Goal: Task Accomplishment & Management: Use online tool/utility

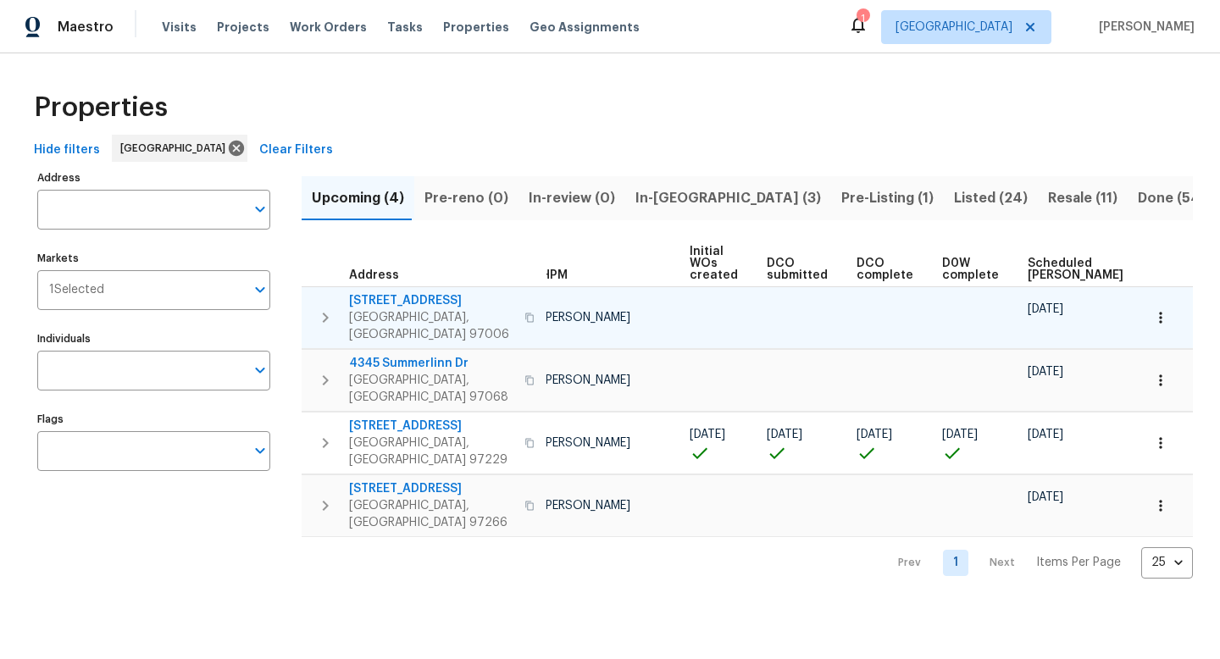
scroll to position [0, 186]
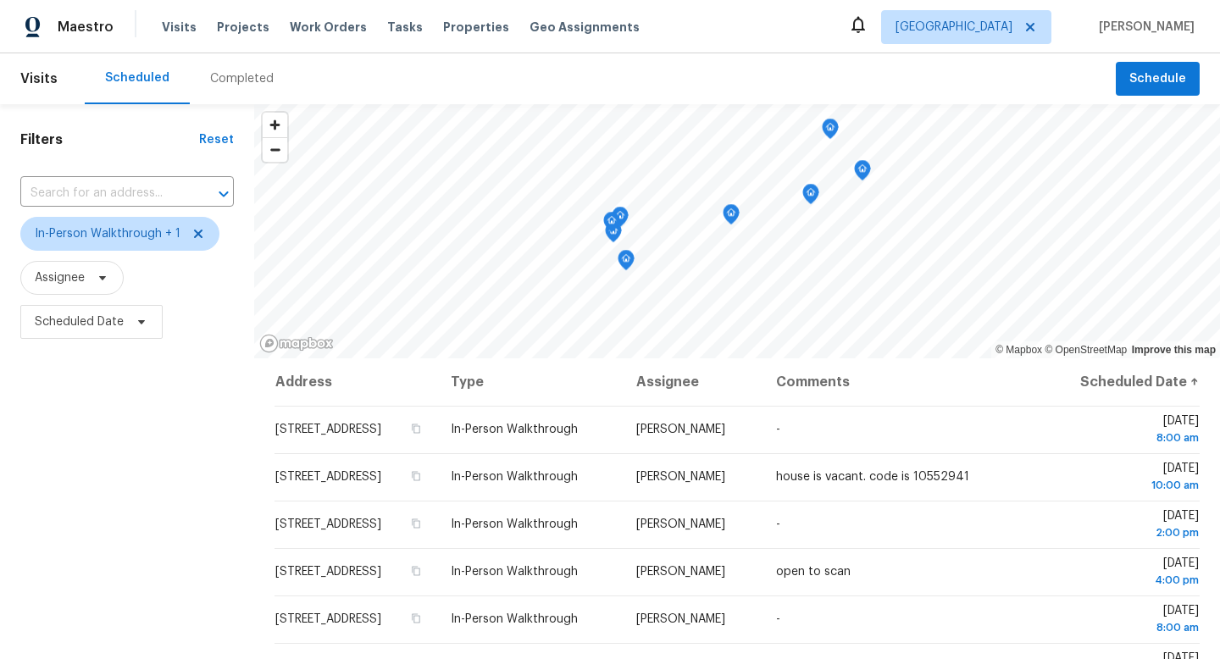
scroll to position [68, 0]
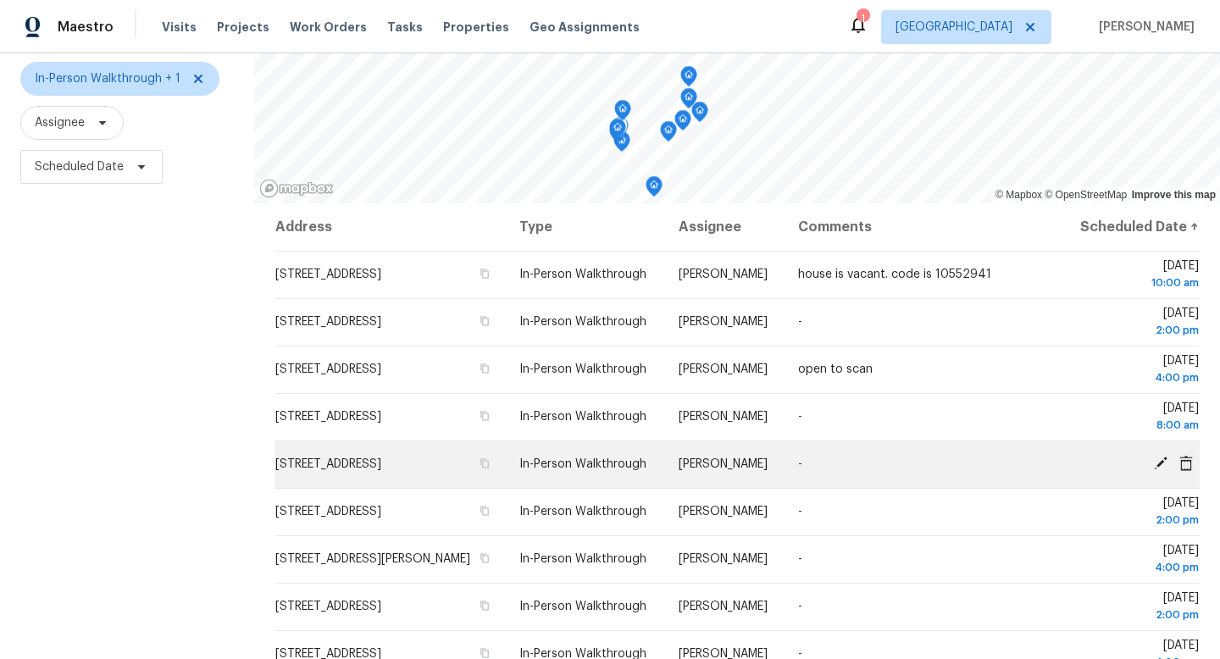
scroll to position [156, 0]
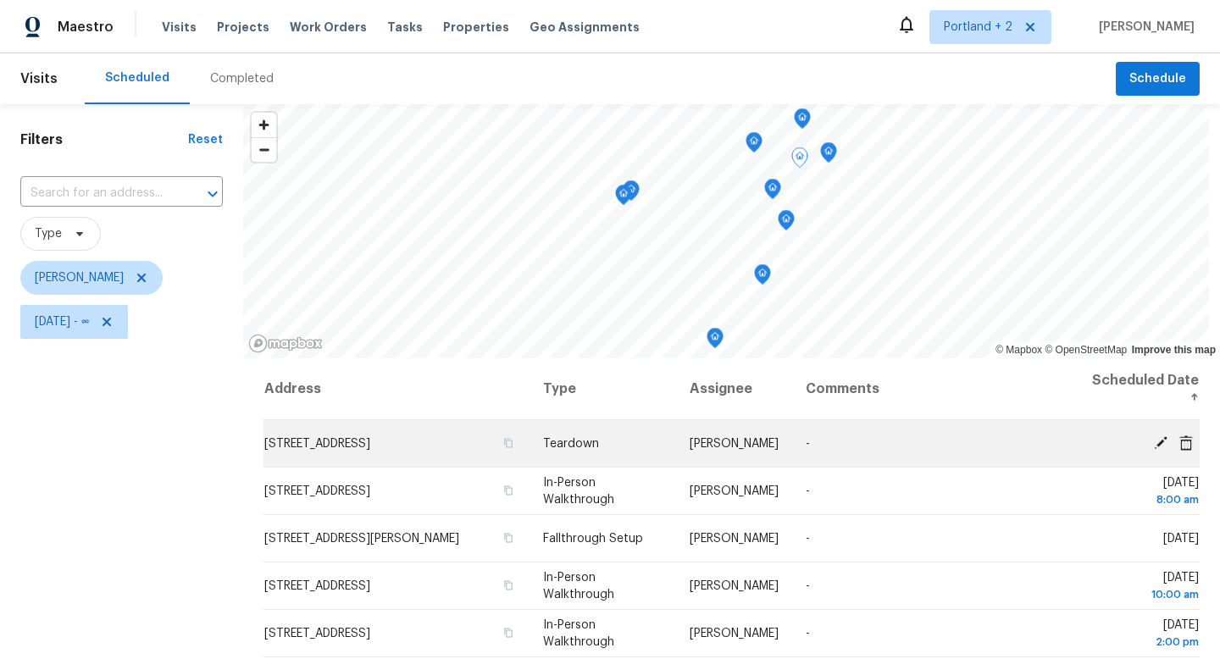
scroll to position [22, 0]
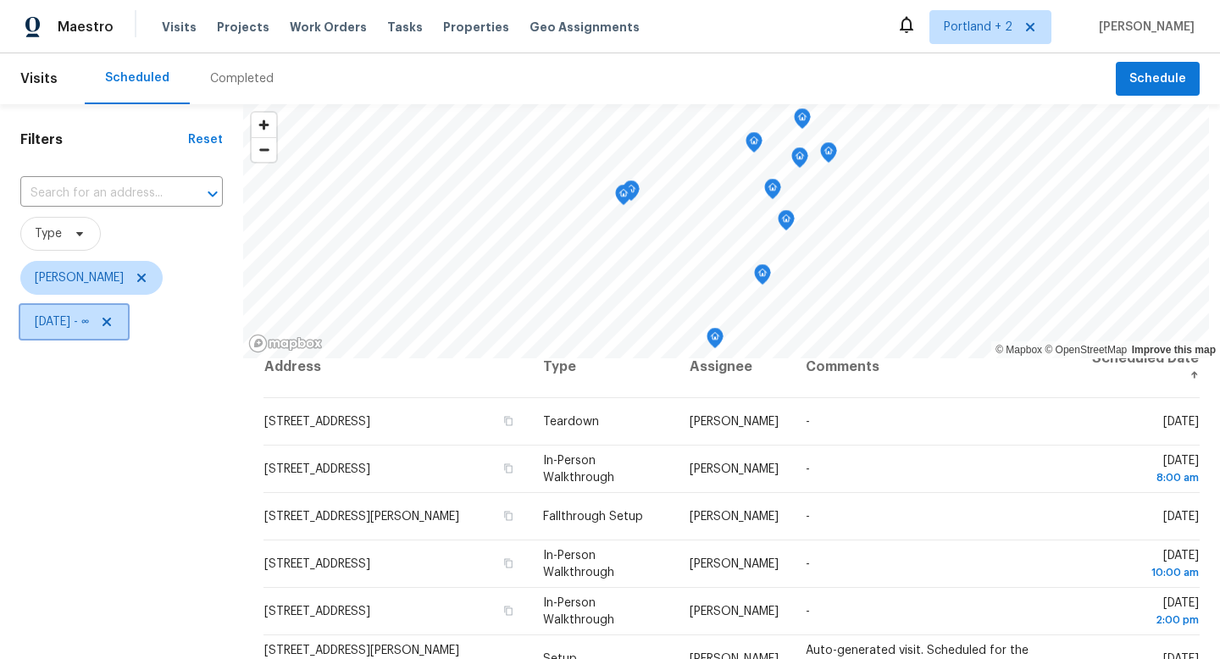
click at [113, 323] on icon at bounding box center [107, 322] width 14 height 14
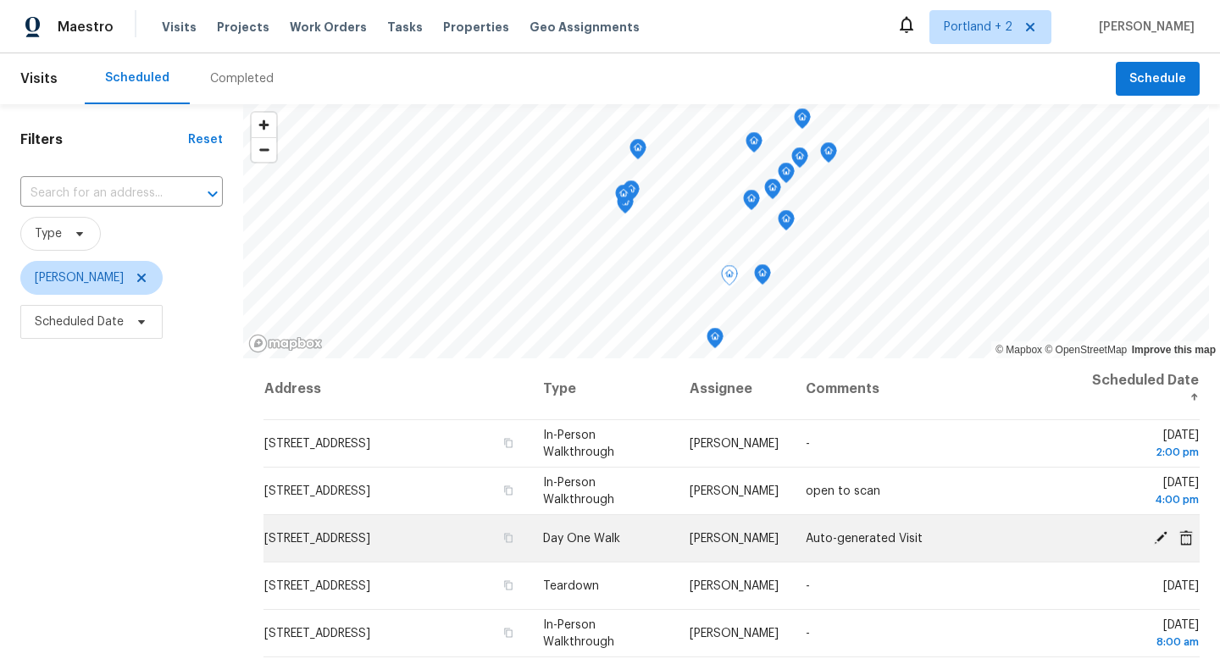
click at [1158, 540] on icon at bounding box center [1161, 537] width 14 height 14
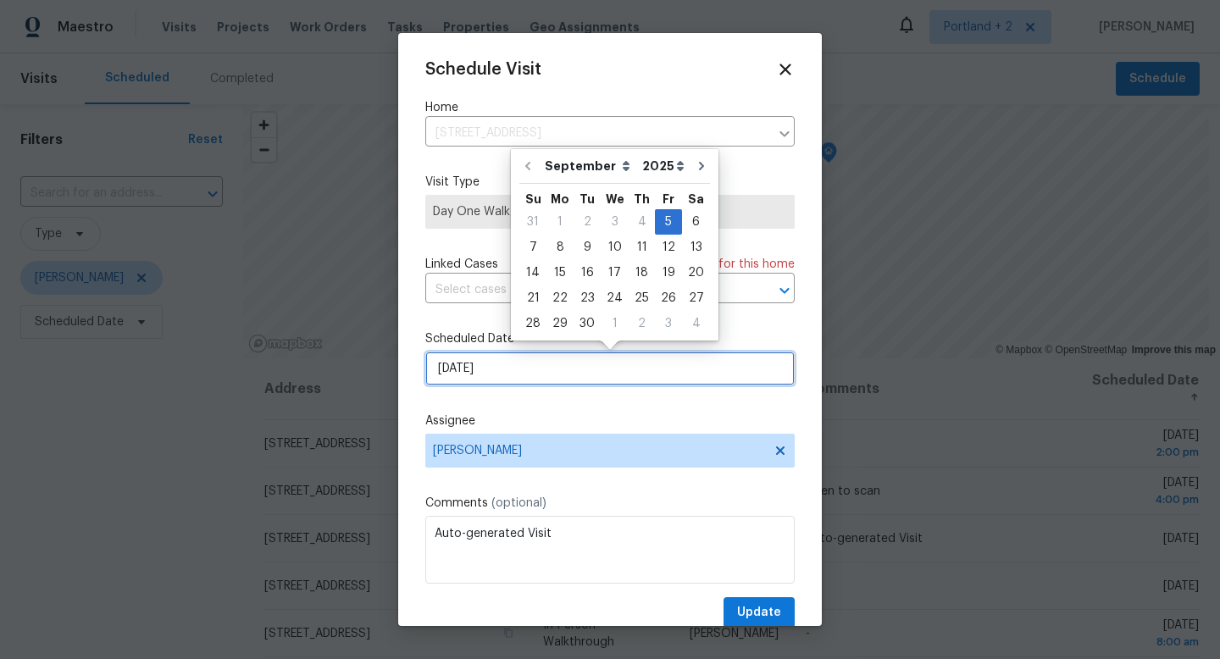
click at [555, 357] on input "[DATE]" at bounding box center [609, 368] width 369 height 34
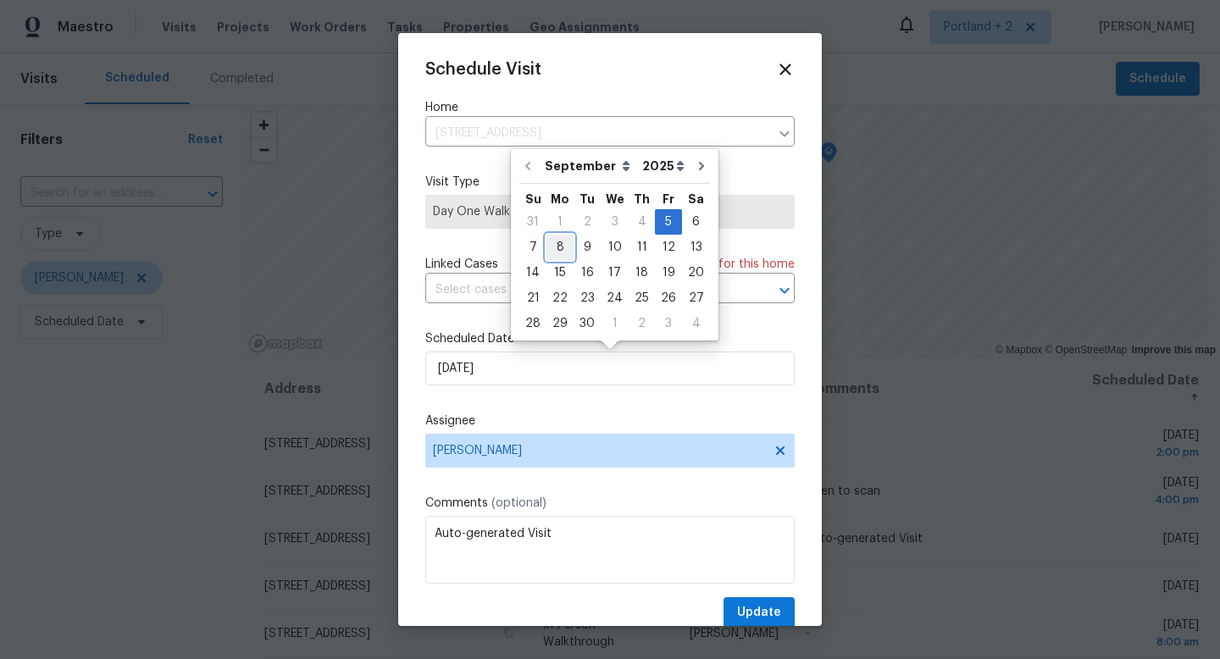
click at [563, 249] on div "8" at bounding box center [559, 247] width 27 height 24
type input "9/8/2025"
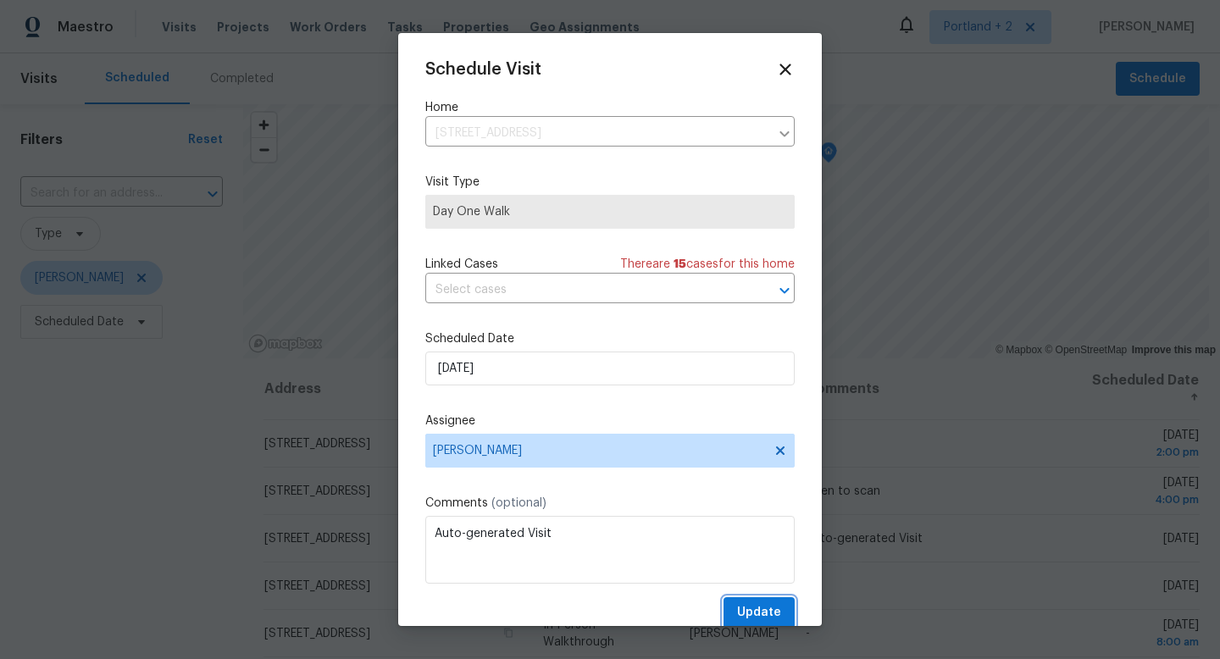
click at [748, 607] on span "Update" at bounding box center [759, 612] width 44 height 21
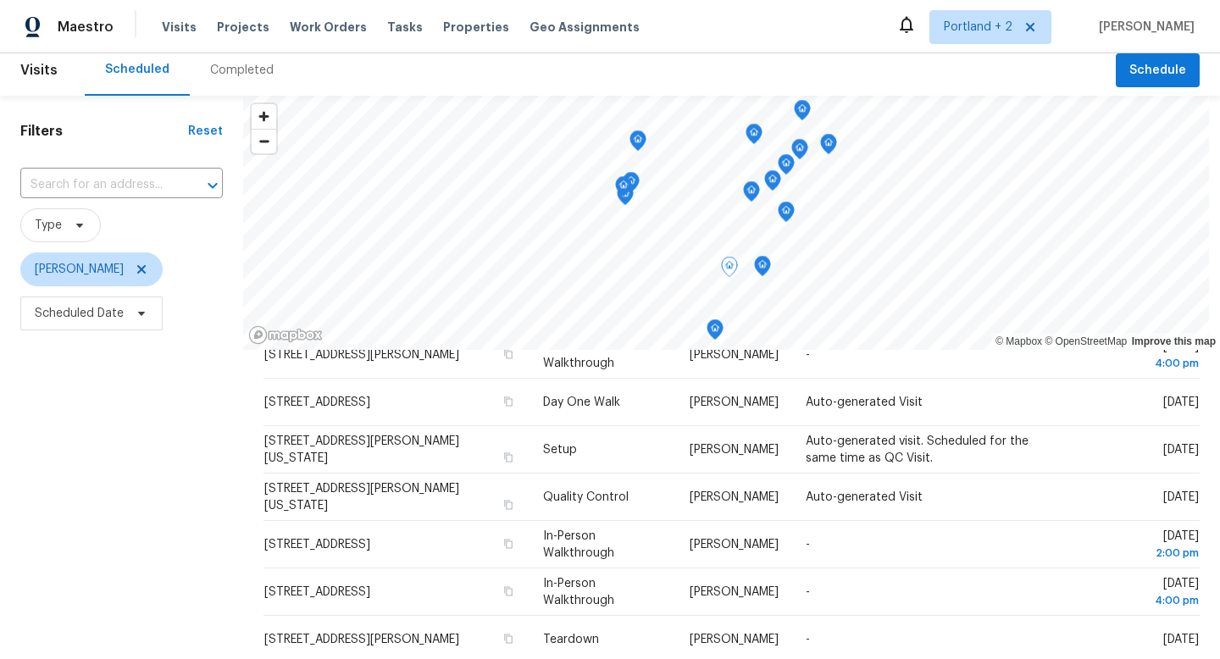
scroll to position [413, 0]
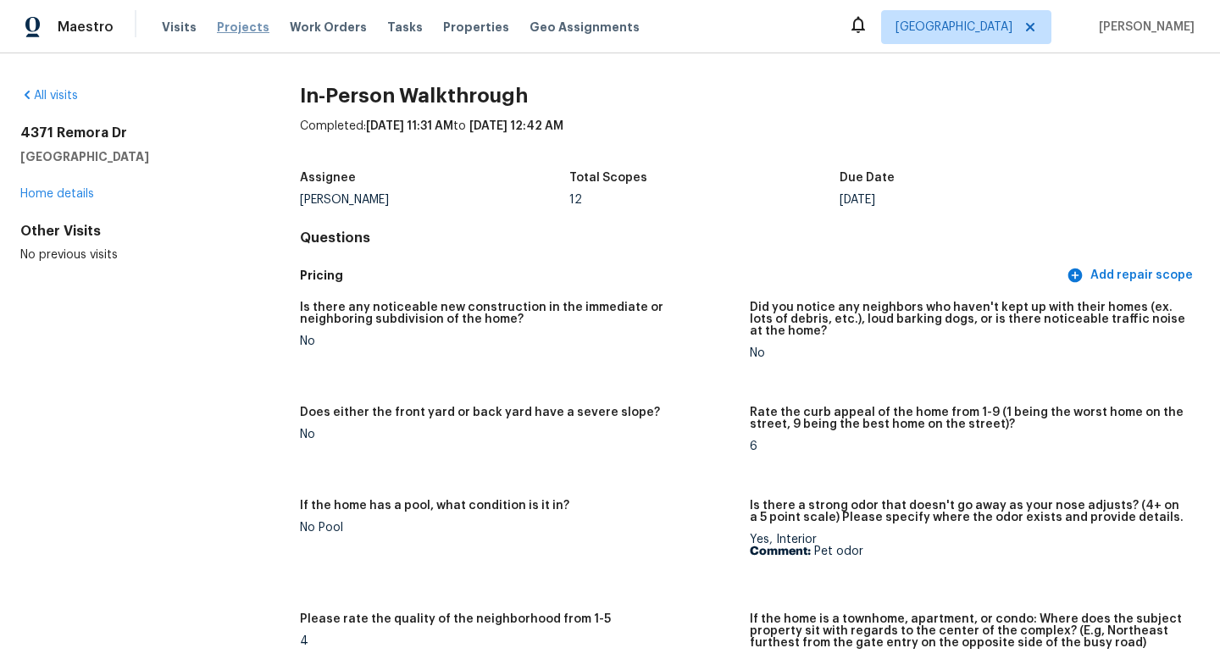
click at [242, 29] on span "Projects" at bounding box center [243, 27] width 53 height 17
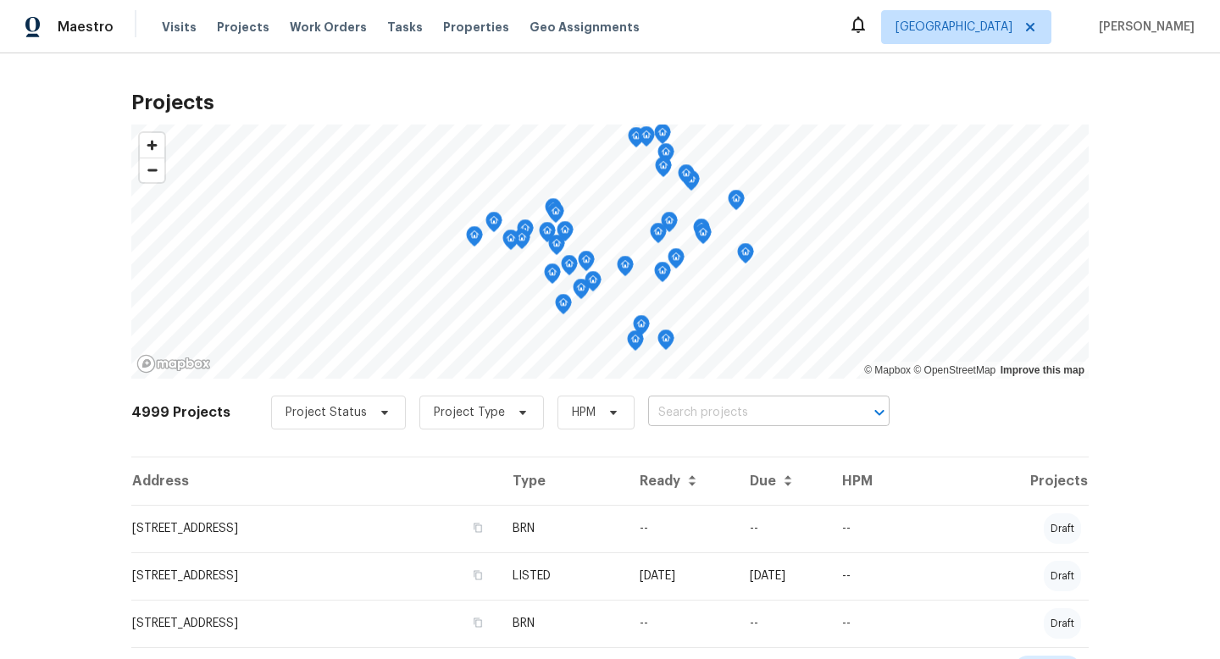
click at [708, 412] on input "text" at bounding box center [745, 413] width 194 height 26
type input "[PERSON_NAME]"
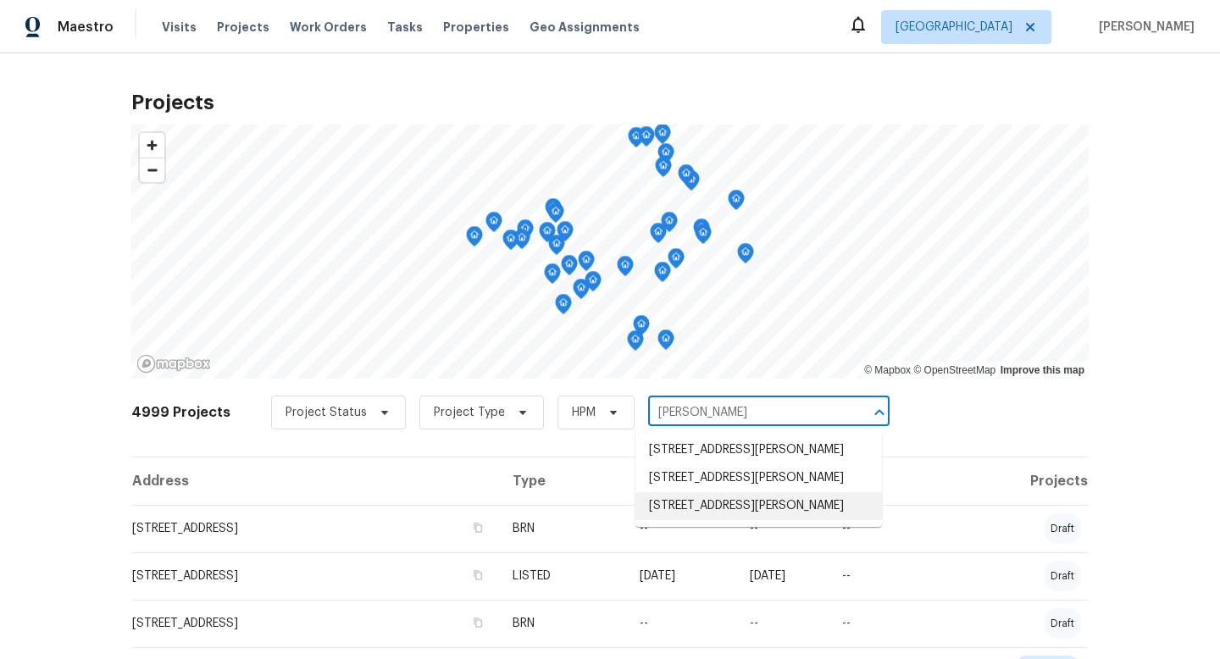
click at [738, 506] on li "[STREET_ADDRESS][PERSON_NAME]" at bounding box center [758, 506] width 246 height 28
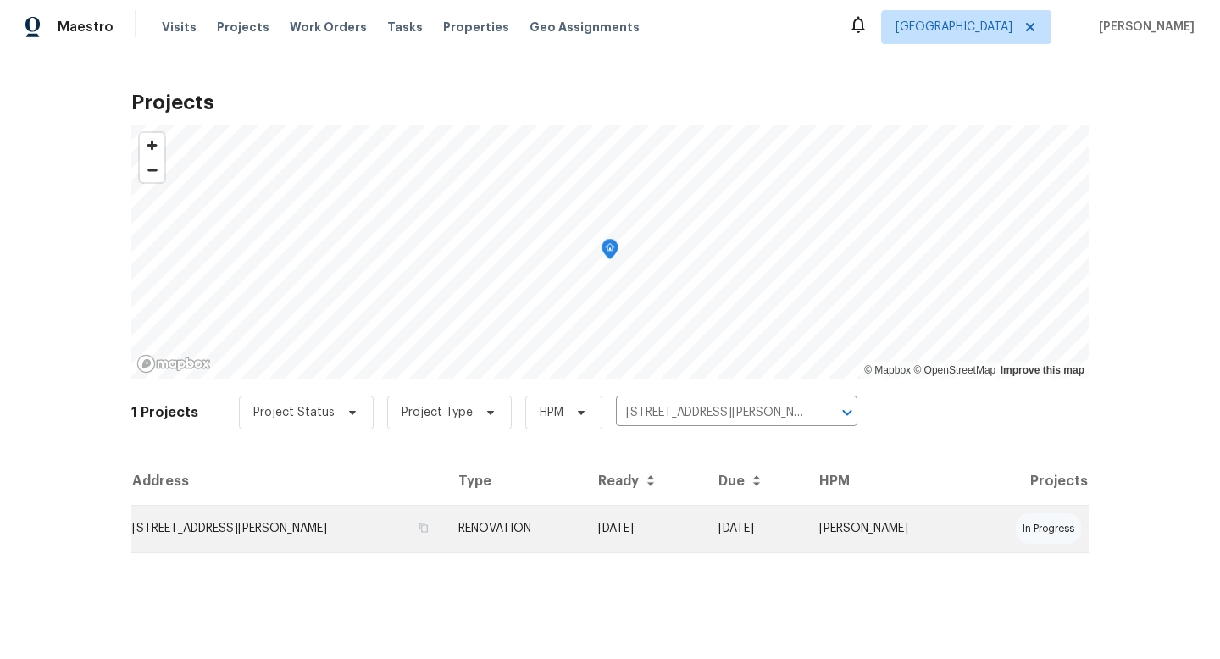
click at [246, 517] on td "[STREET_ADDRESS][PERSON_NAME]" at bounding box center [287, 528] width 313 height 47
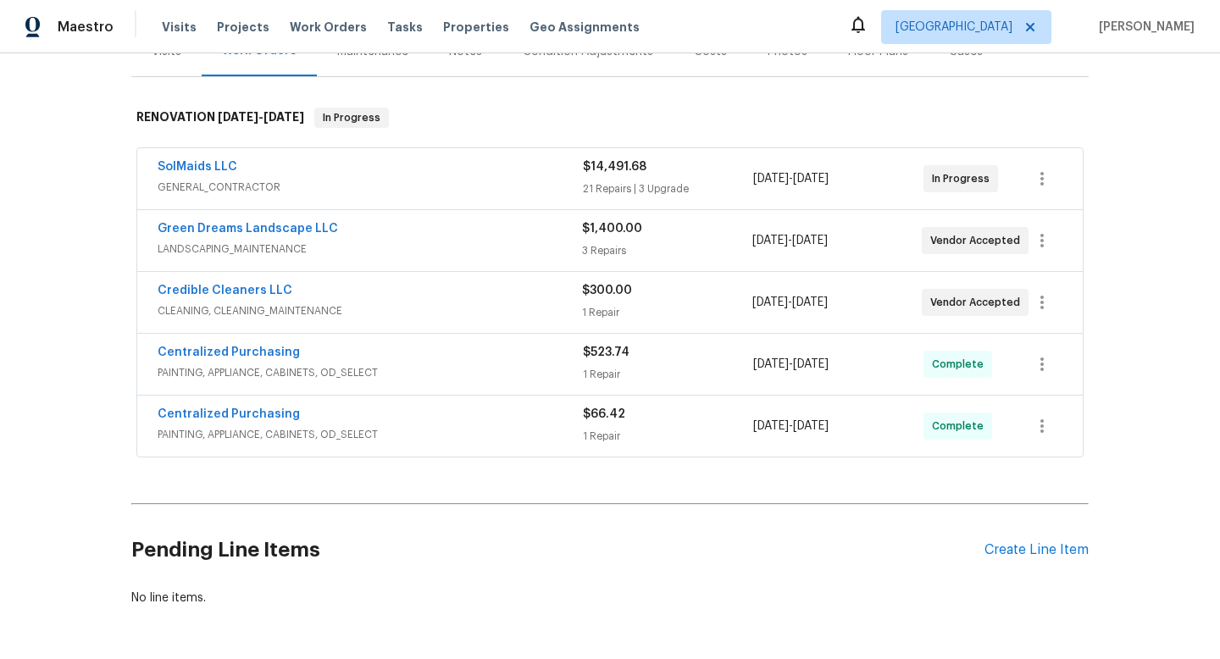
scroll to position [259, 0]
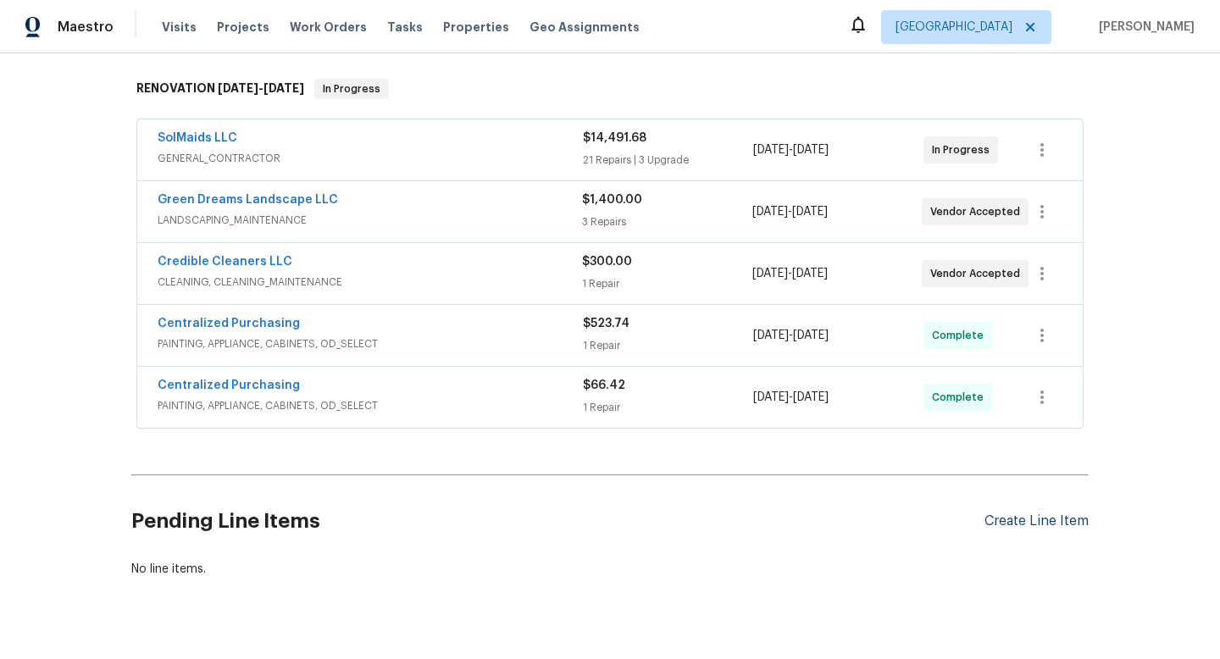
click at [1054, 525] on div "Create Line Item" at bounding box center [1036, 521] width 104 height 16
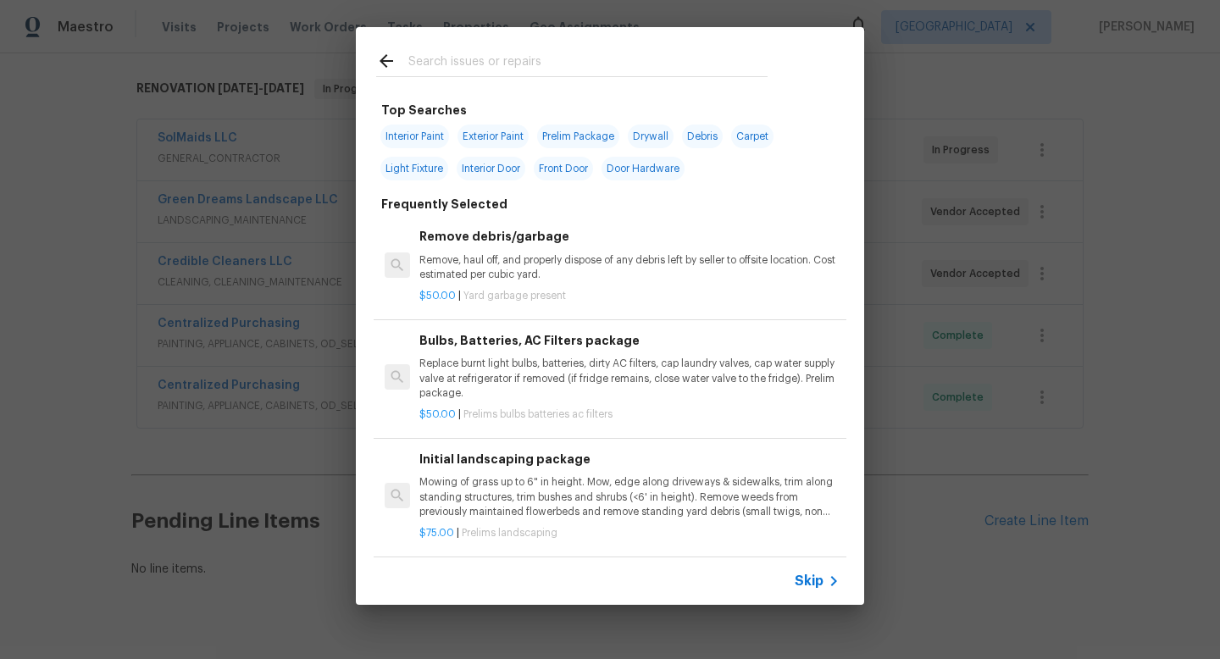
click at [473, 51] on input "text" at bounding box center [587, 63] width 359 height 25
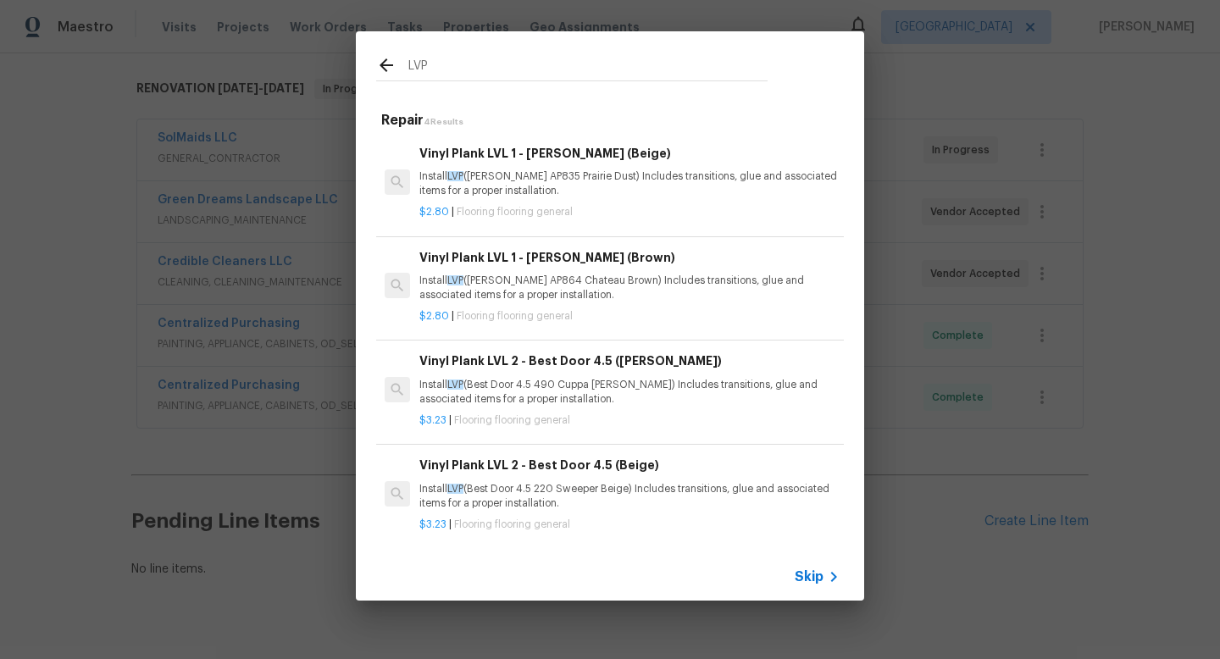
type input "LVP"
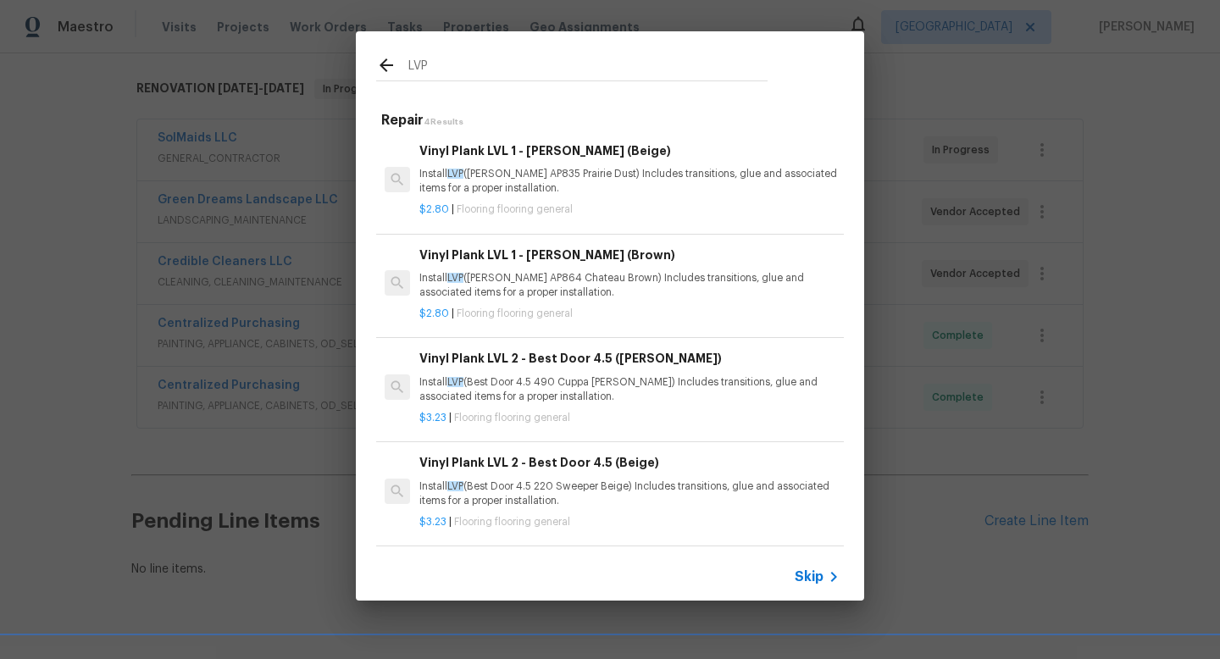
click at [629, 179] on p "Install LVP (Knighton AP835 Prairie Dust) Includes transitions, glue and associ…" at bounding box center [629, 181] width 420 height 29
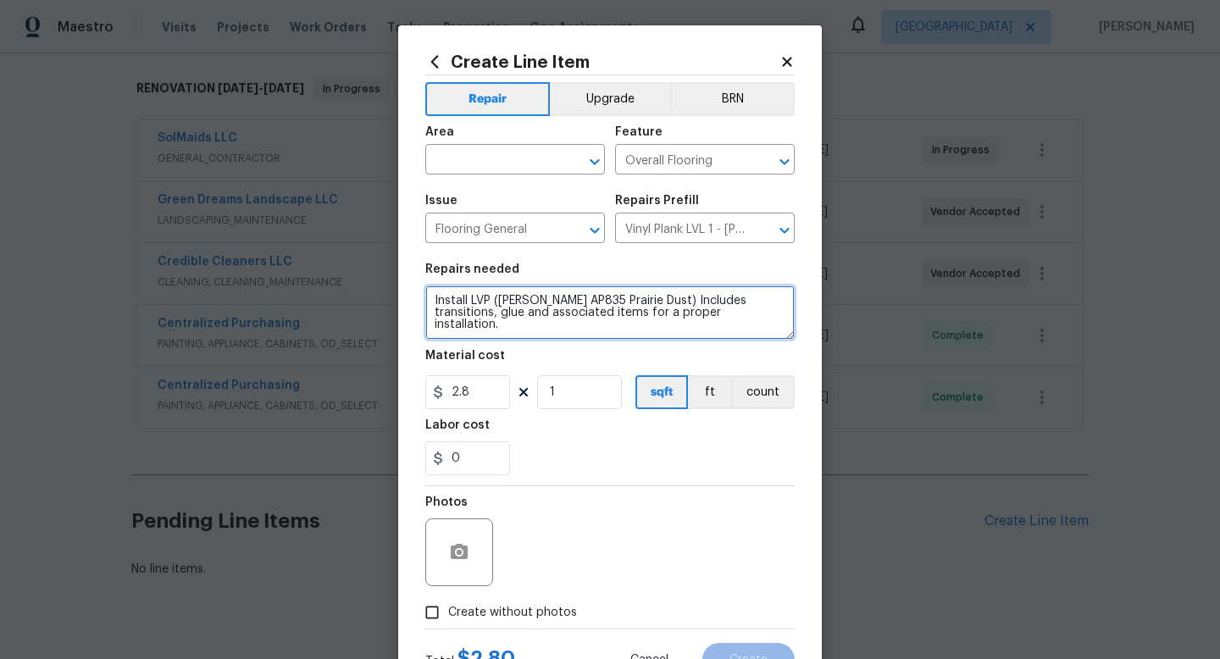
click at [431, 295] on textarea "Install LVP (Knighton AP835 Prairie Dust) Includes transitions, glue and associ…" at bounding box center [609, 312] width 369 height 54
click at [432, 296] on textarea "KITCHENInstall LVP (Knighton AP835 Prairie Dust) Includes transitions, glue and…" at bounding box center [609, 312] width 369 height 54
click at [594, 305] on textarea "SQUARE AT ENTRY, KITCHENInstall LVP (Knighton AP835 Prairie Dust) Includes tran…" at bounding box center [609, 312] width 369 height 54
click at [595, 307] on textarea "SQUARE AT ENTRY, KITCHENInstall LVP (Knighton AP835 Prairie Dust) Includes tran…" at bounding box center [609, 312] width 369 height 54
click at [591, 306] on textarea "SQUARE AT ENTRY, KITCHENInstall LVP (Knighton AP835 Prairie Dust) Includes tran…" at bounding box center [609, 312] width 369 height 54
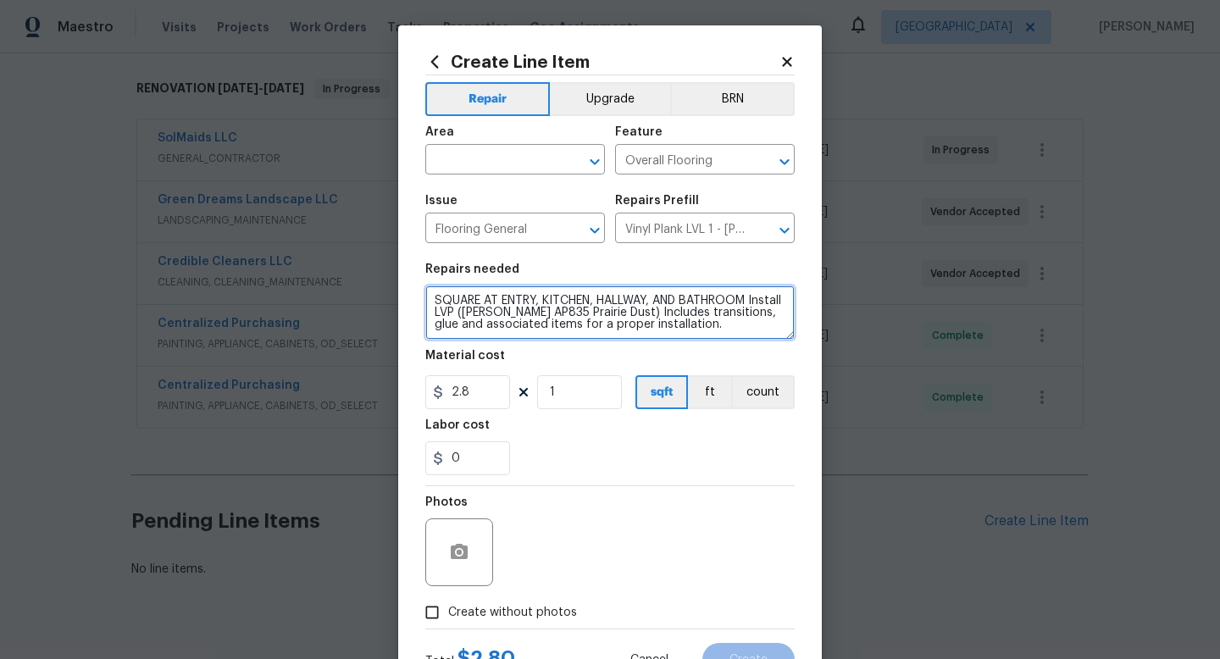
type textarea "SQUARE AT ENTRY, KITCHEN, HALLWAY, AND BATHROOM Install LVP (Knighton AP835 Pra…"
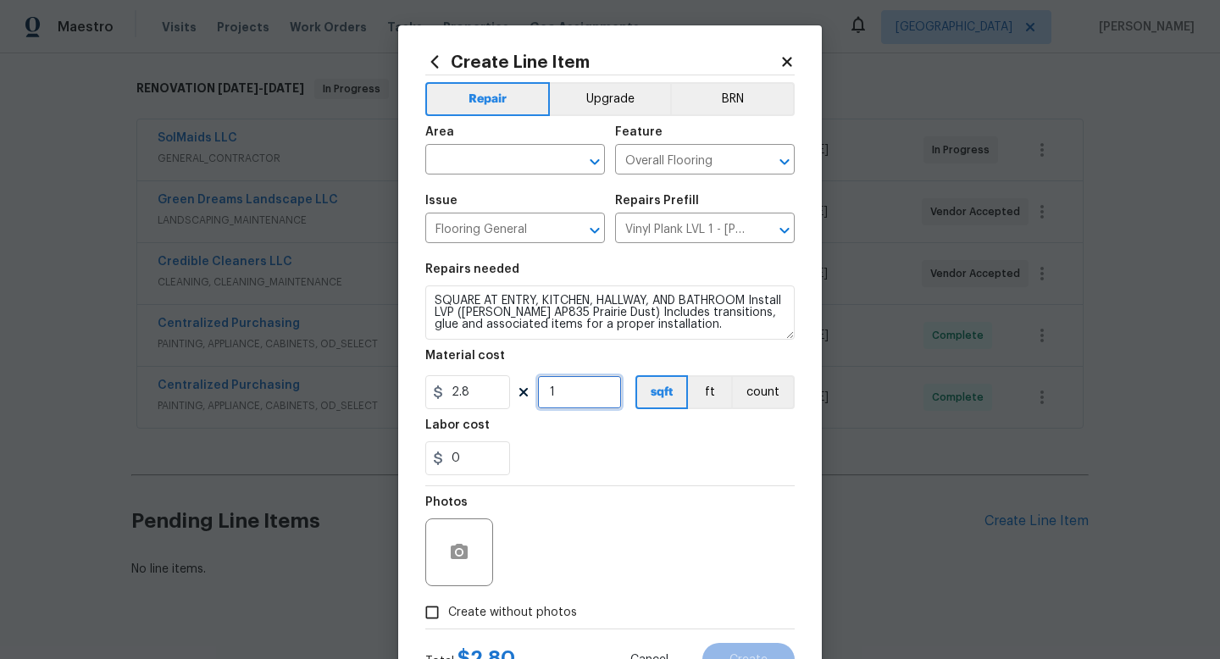
click at [547, 392] on input "1" at bounding box center [579, 392] width 85 height 34
click at [574, 396] on input "1" at bounding box center [579, 392] width 85 height 34
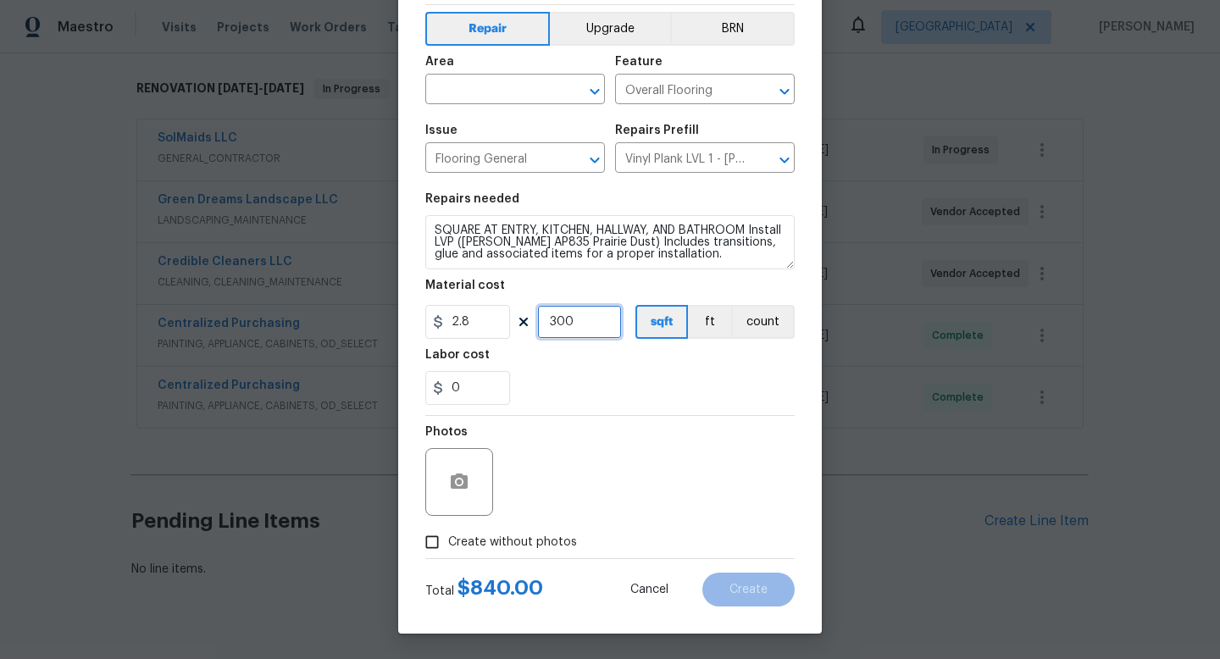
type input "300"
click at [435, 546] on input "Create without photos" at bounding box center [432, 542] width 32 height 32
checkbox input "true"
click at [530, 93] on input "text" at bounding box center [491, 91] width 132 height 26
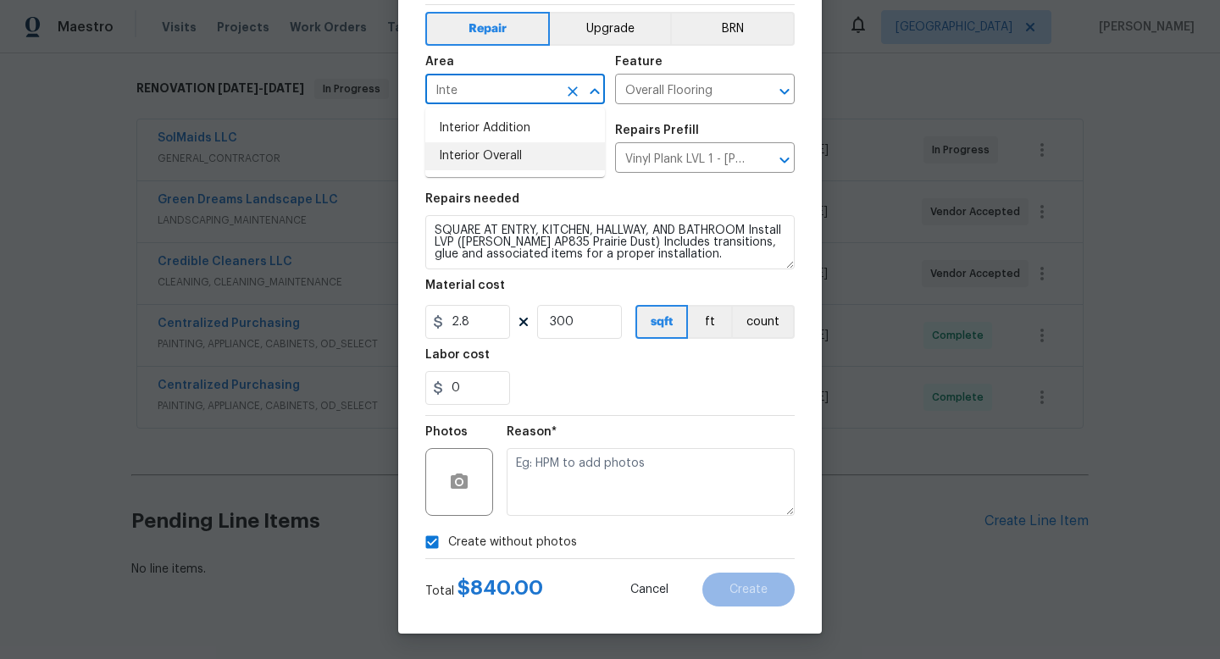
click at [506, 147] on li "Interior Overall" at bounding box center [515, 156] width 180 height 28
type input "Interior Overall"
click at [606, 28] on button "Upgrade" at bounding box center [610, 29] width 121 height 34
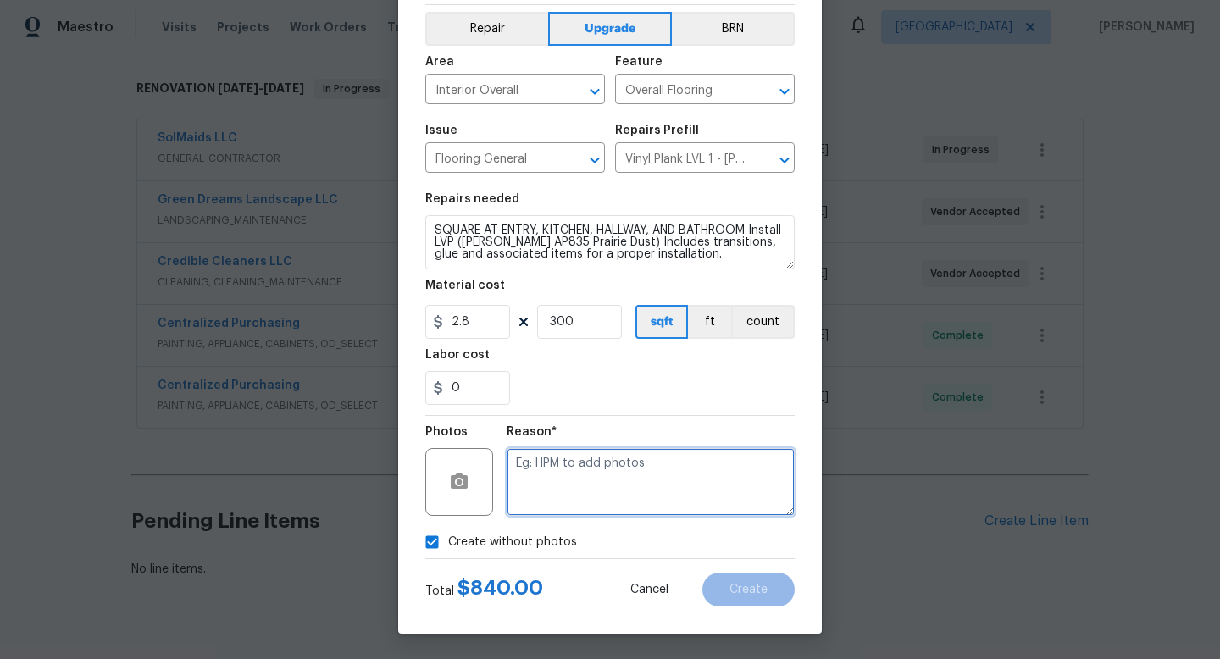
click at [688, 502] on textarea at bounding box center [650, 482] width 288 height 68
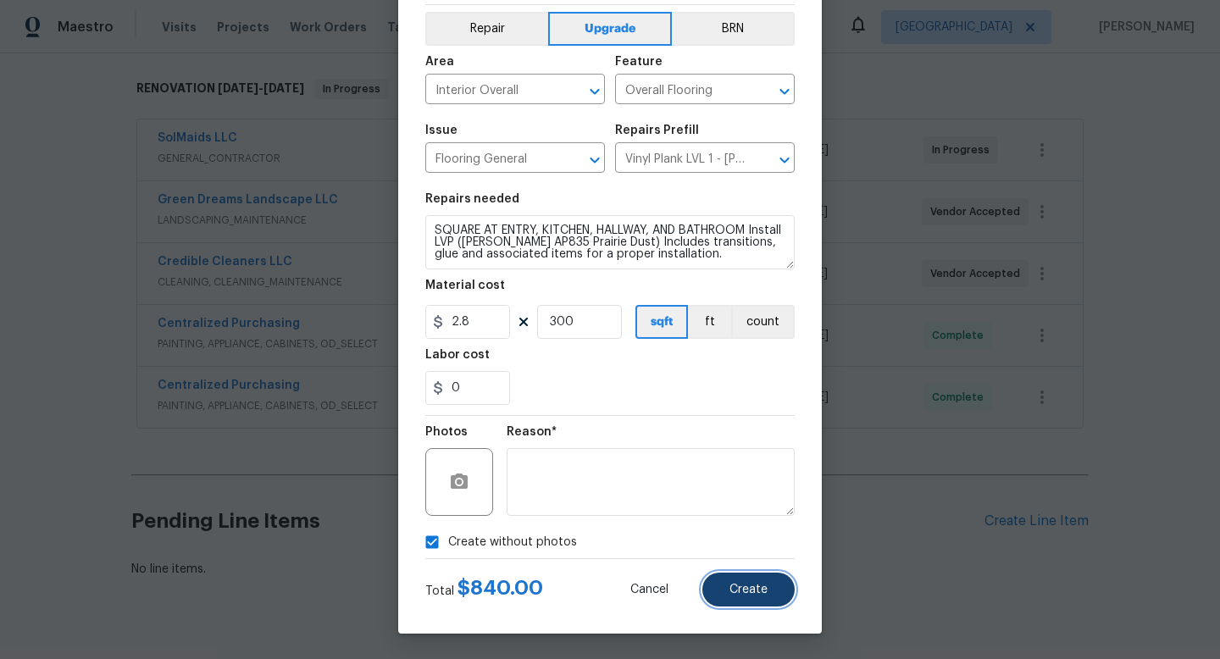
click at [751, 592] on span "Create" at bounding box center [748, 590] width 38 height 13
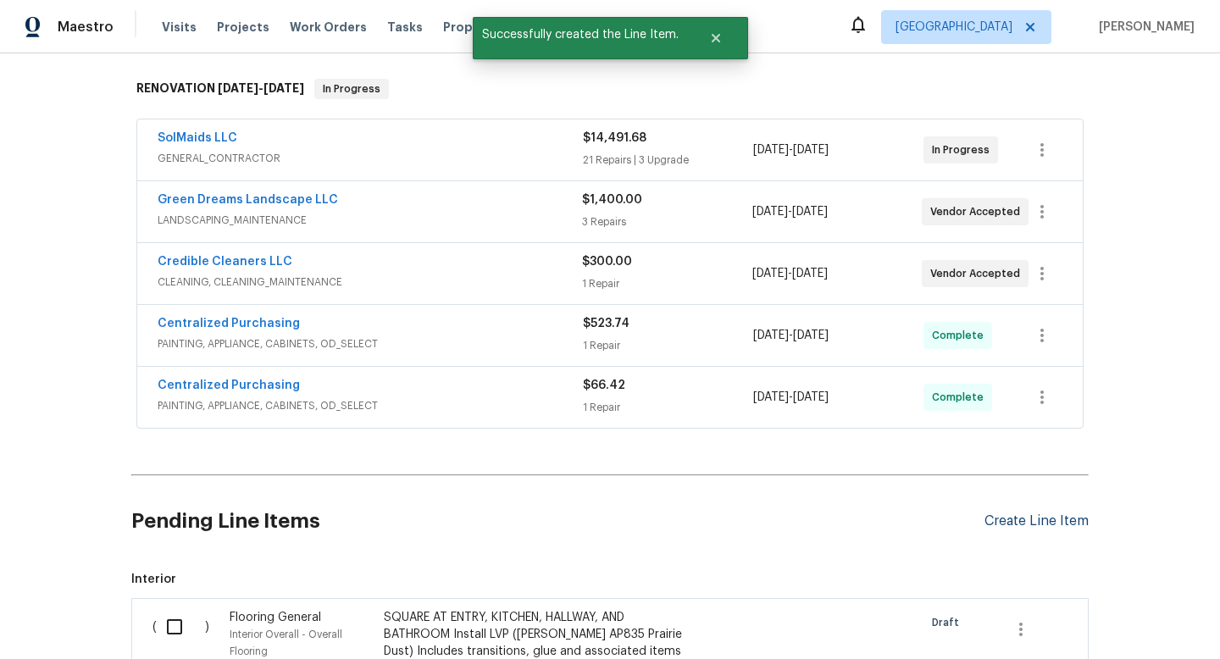
click at [1017, 523] on div "Create Line Item" at bounding box center [1036, 521] width 104 height 16
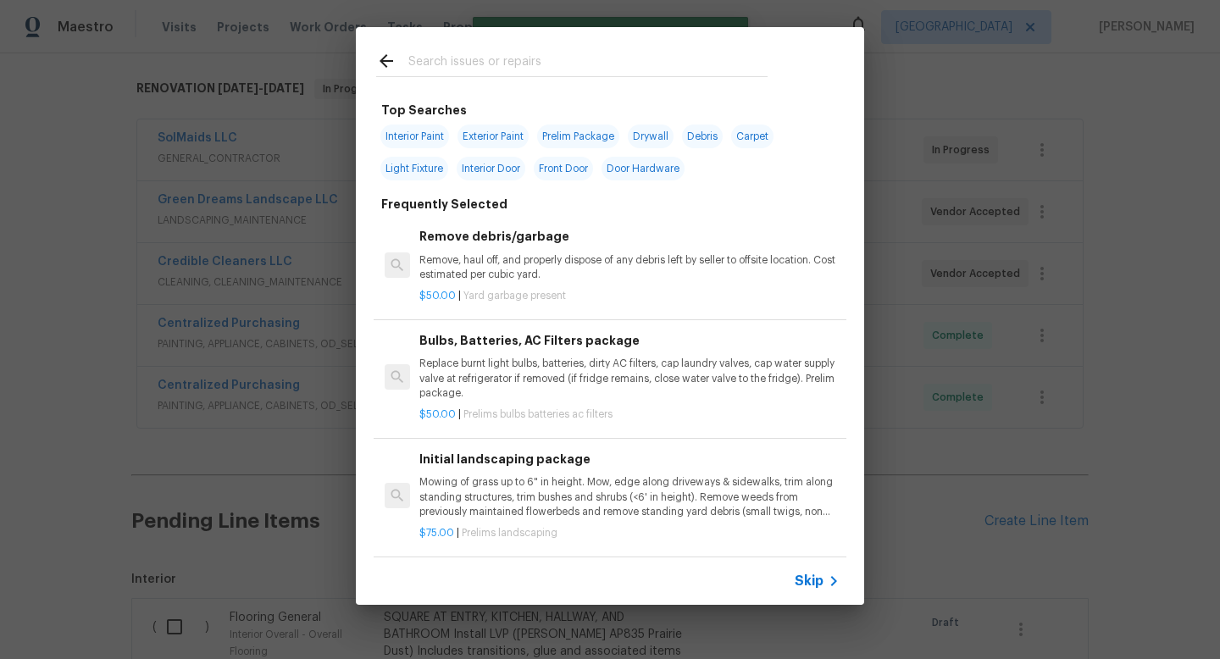
click at [458, 65] on input "text" at bounding box center [587, 63] width 359 height 25
type input "f"
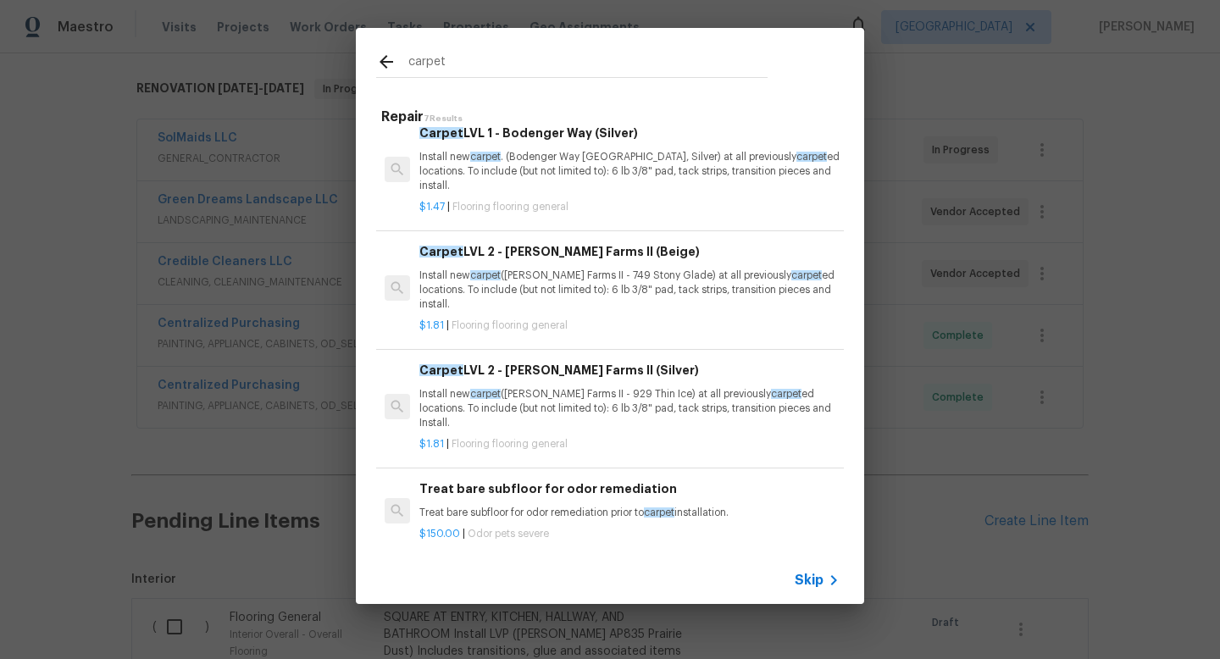
scroll to position [252, 0]
type input "carpet"
click at [639, 392] on p "Install new carpet (Abshire Farms II - 929 Thin Ice) at all previously carpet e…" at bounding box center [629, 409] width 420 height 43
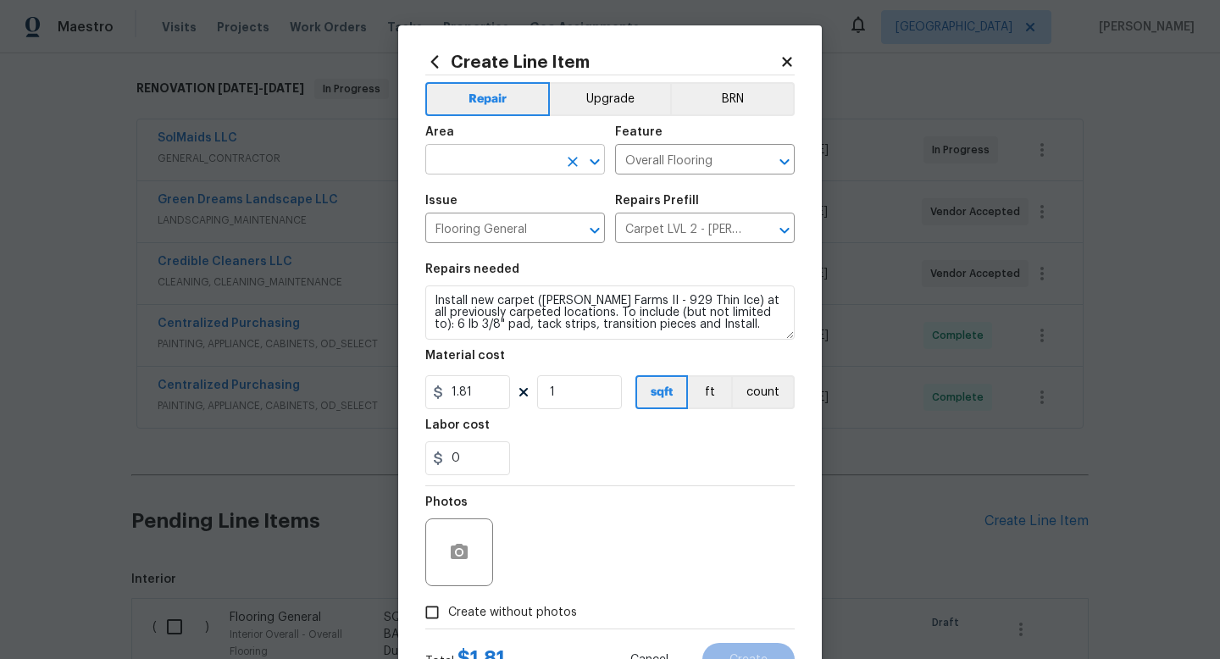
click at [500, 152] on input "text" at bounding box center [491, 161] width 132 height 26
click at [490, 230] on li "Interior Overall" at bounding box center [515, 227] width 180 height 28
type input "Interior Overall"
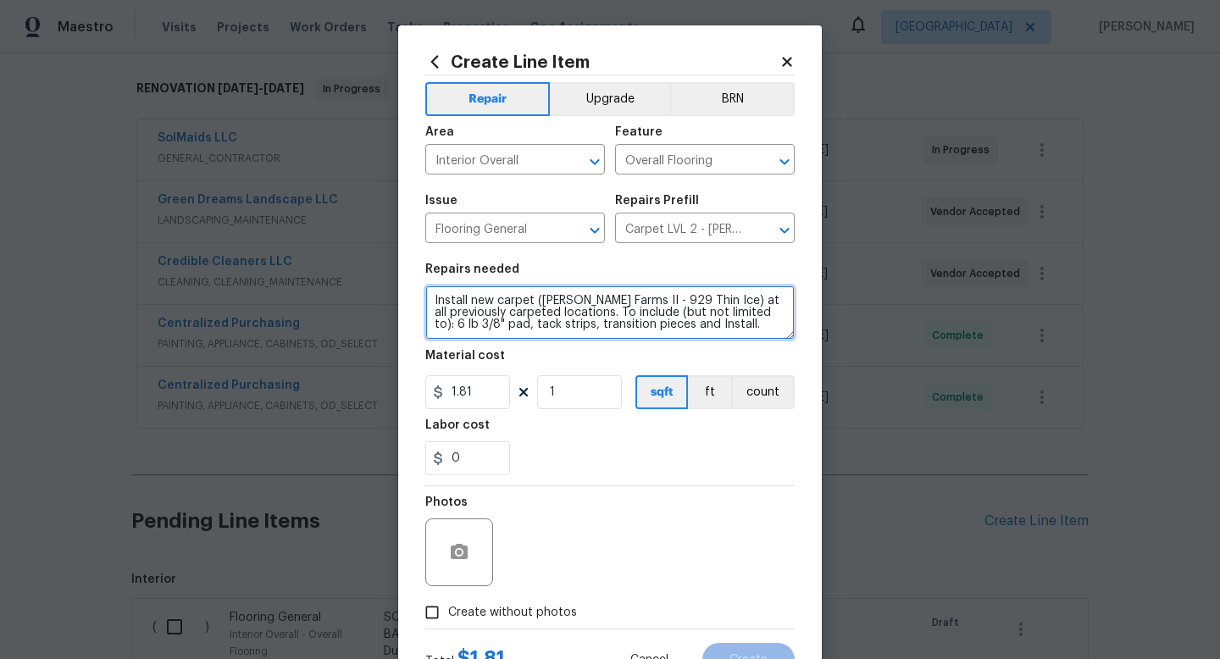
click at [433, 294] on textarea "Install new carpet (Abshire Farms II - 929 Thin Ice) at all previously carpeted…" at bounding box center [609, 312] width 369 height 54
click at [473, 303] on textarea "LIVINGROOM, BEDROOM, AND CLOSETS Install new carpet (Abshire Farms II - 929 Thi…" at bounding box center [609, 312] width 369 height 54
type textarea "LIVING ROOM, BEDROOM, AND CLOSETS Install new carpet (Abshire Farms II - 929 Th…"
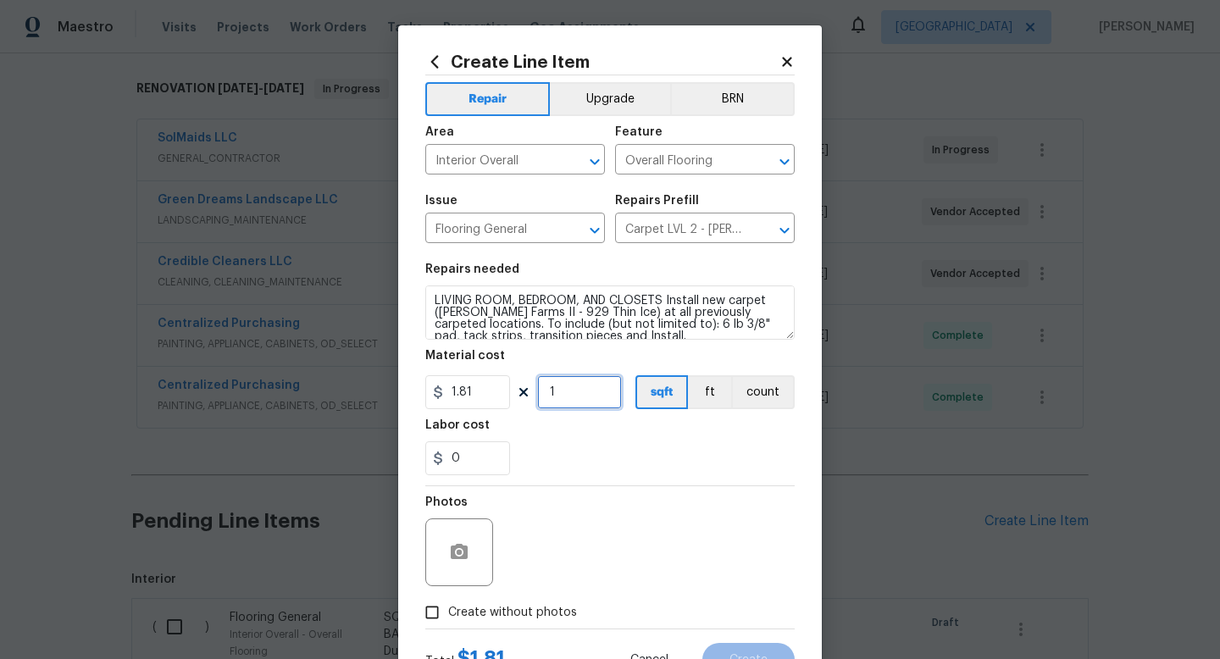
click at [566, 401] on input "1" at bounding box center [579, 392] width 85 height 34
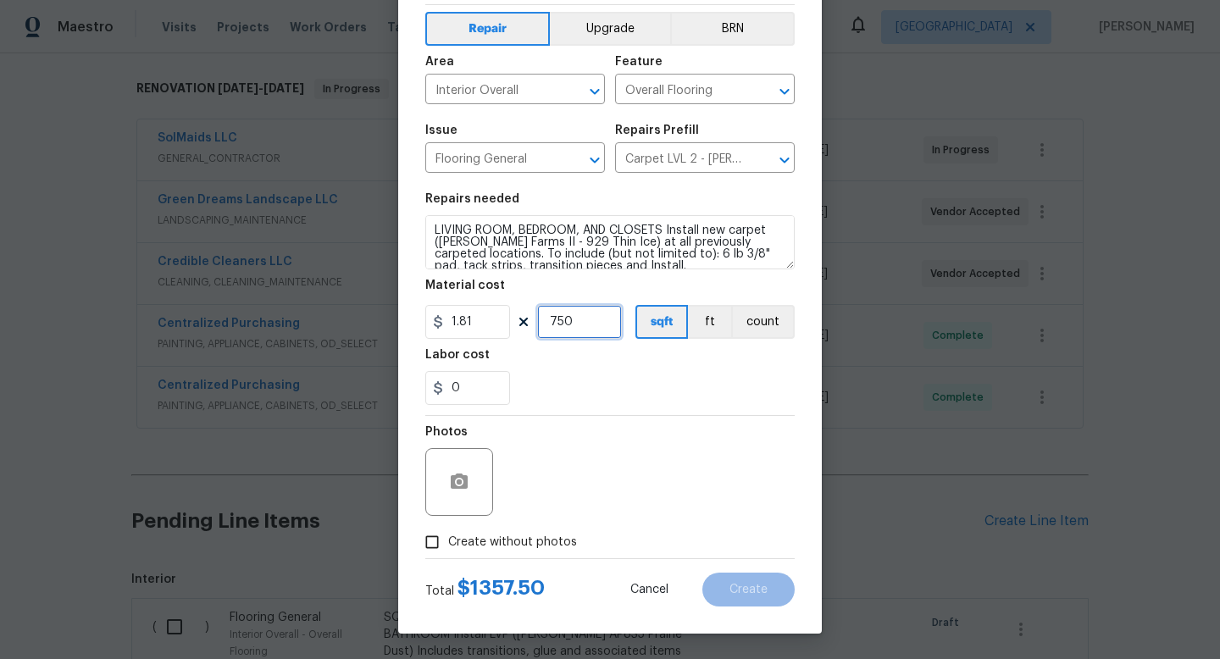
type input "750"
click at [472, 537] on span "Create without photos" at bounding box center [512, 543] width 129 height 18
click at [448, 537] on input "Create without photos" at bounding box center [432, 542] width 32 height 32
checkbox input "true"
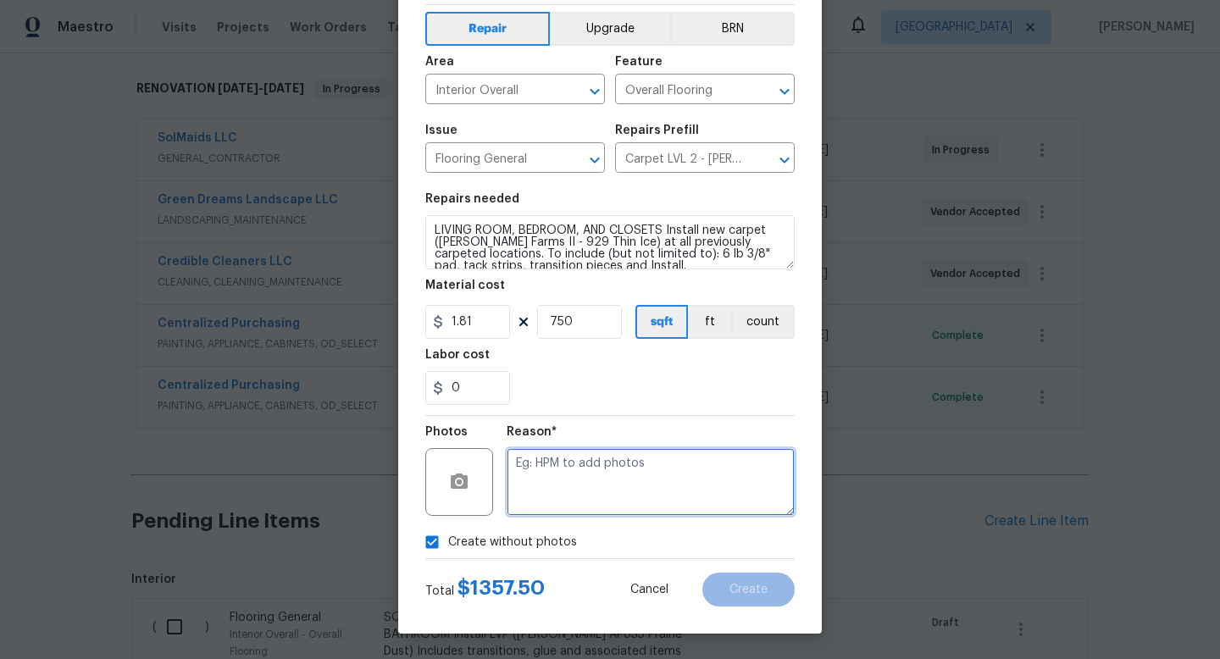
click at [592, 481] on textarea at bounding box center [650, 482] width 288 height 68
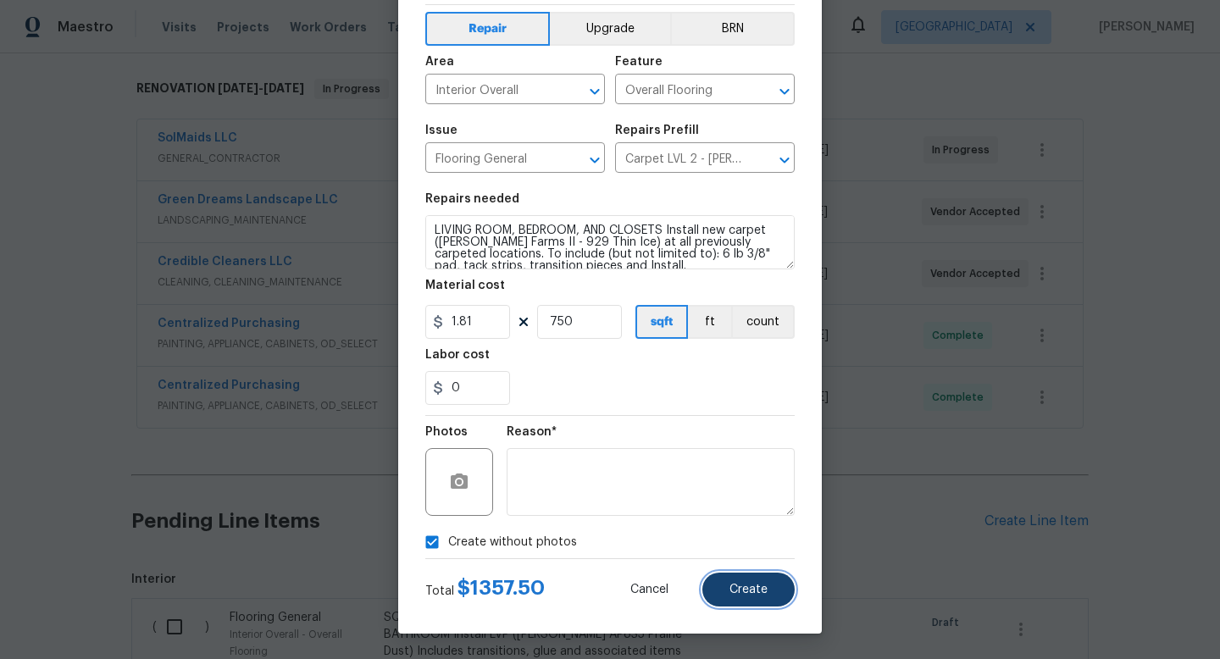
click at [750, 596] on button "Create" at bounding box center [748, 590] width 92 height 34
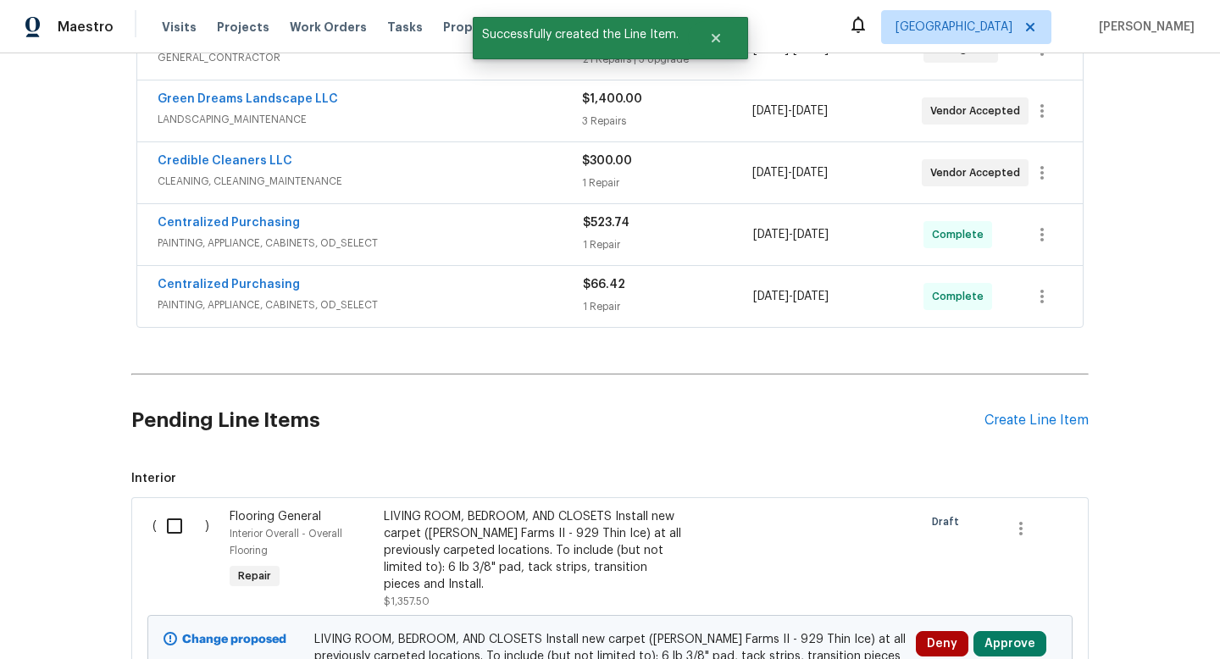
scroll to position [491, 0]
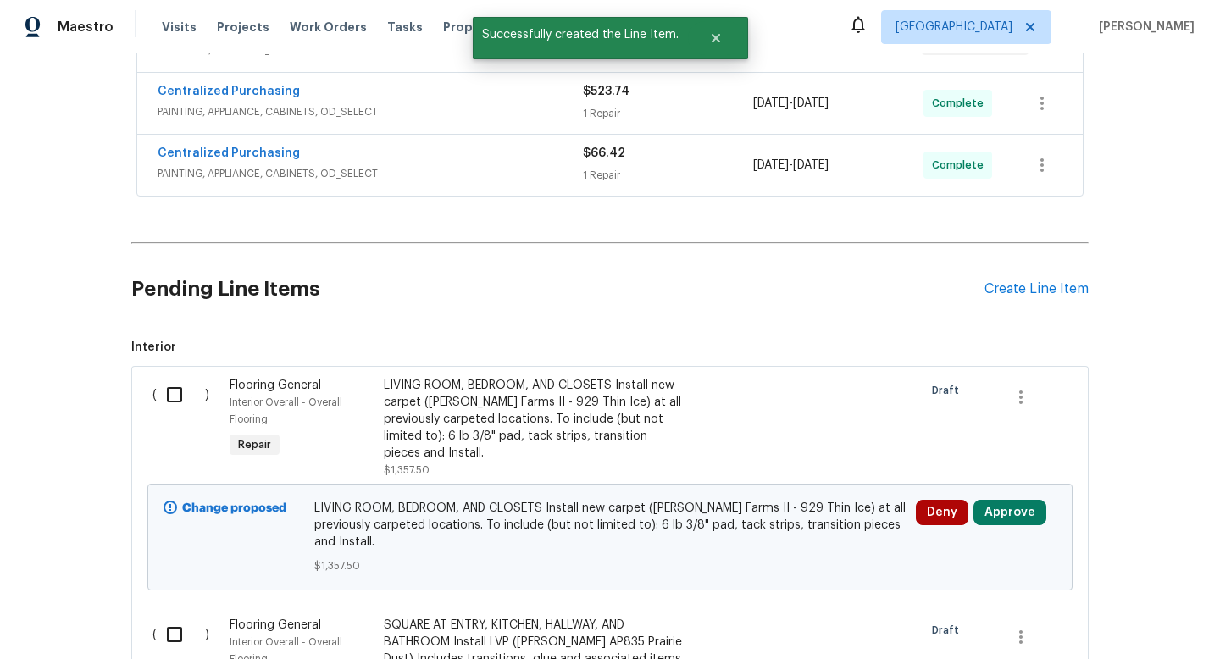
click at [182, 389] on input "checkbox" at bounding box center [181, 395] width 48 height 36
checkbox input "true"
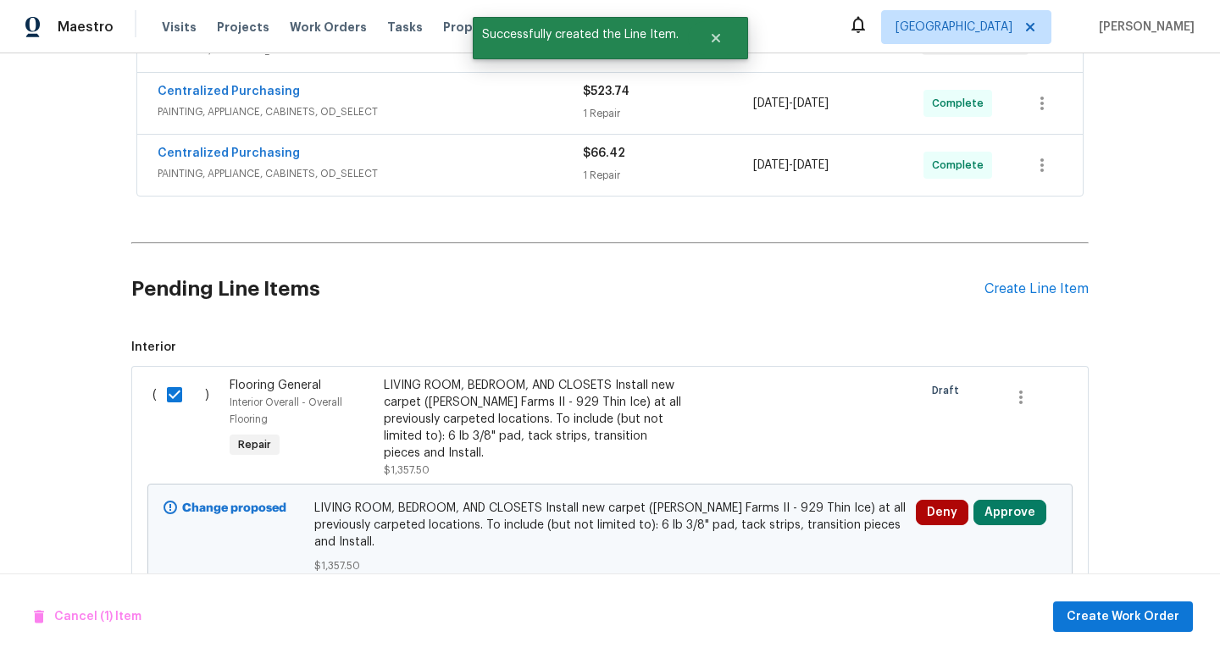
scroll to position [620, 0]
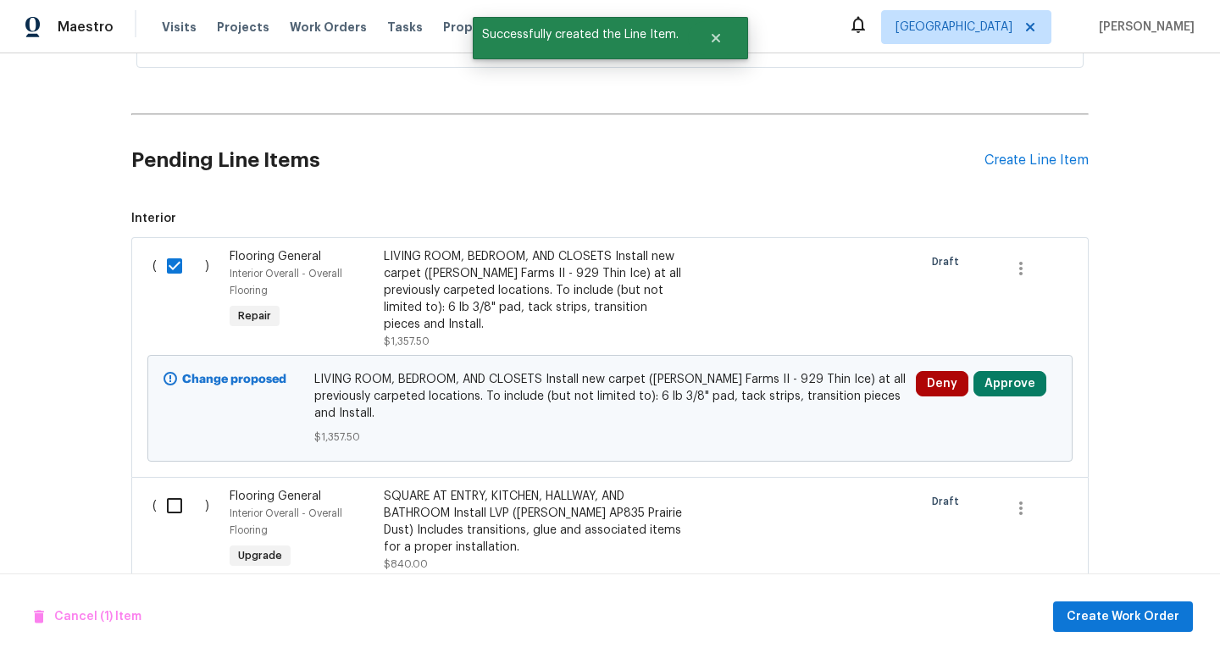
click at [174, 517] on input "checkbox" at bounding box center [181, 506] width 48 height 36
checkbox input "true"
click at [1125, 615] on span "Create Work Order" at bounding box center [1122, 616] width 113 height 21
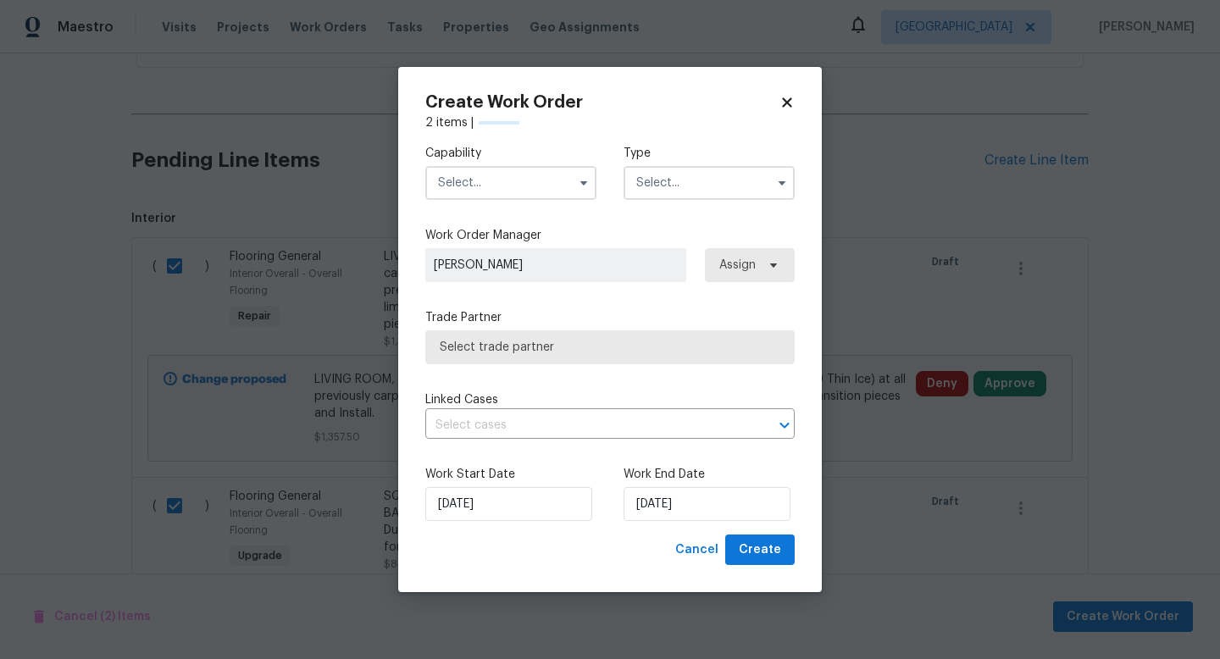
checkbox input "false"
click at [457, 187] on input "text" at bounding box center [510, 183] width 171 height 34
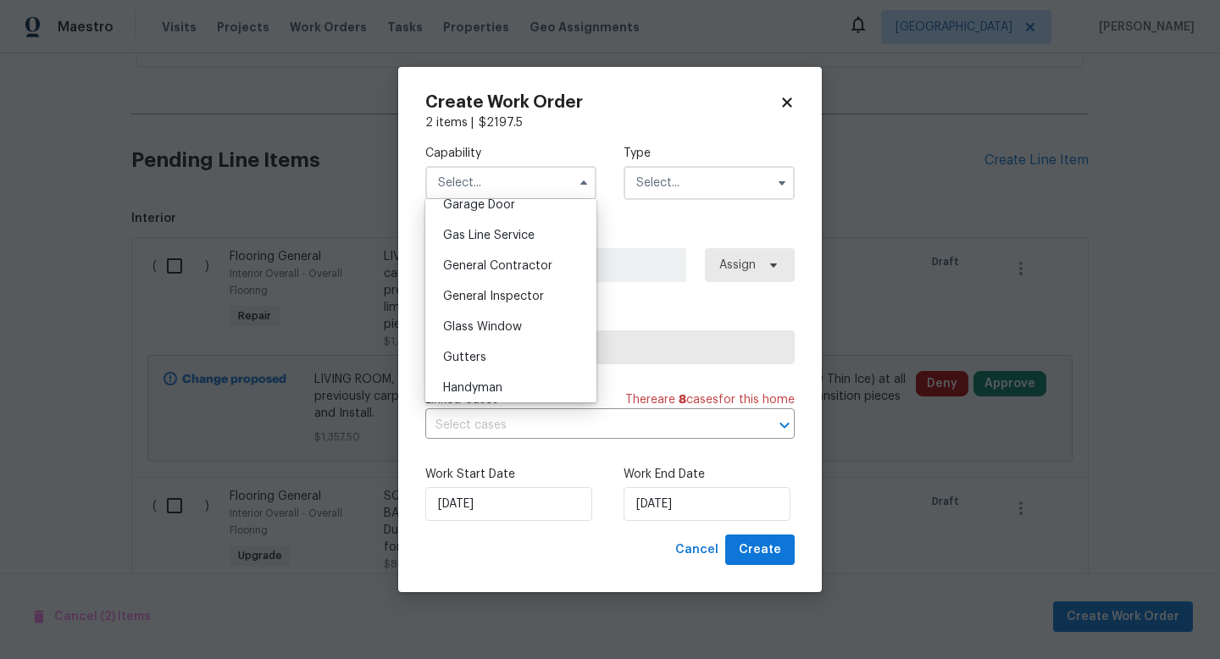
scroll to position [787, 0]
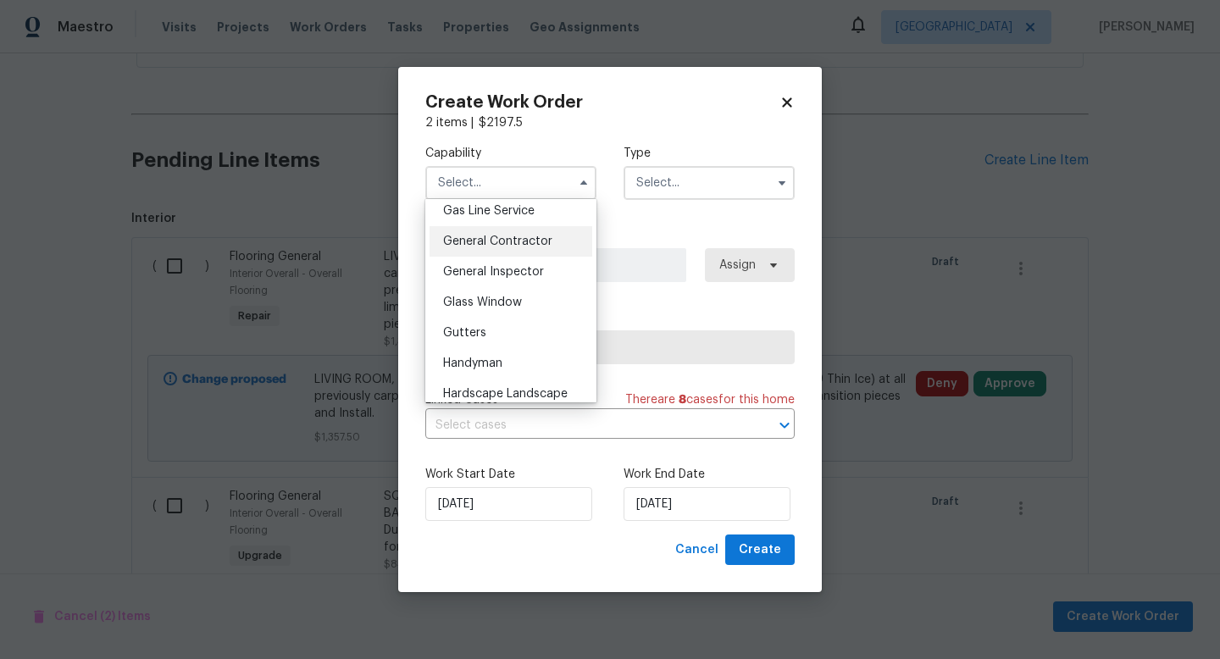
click at [550, 248] on div "General Contractor" at bounding box center [510, 241] width 163 height 30
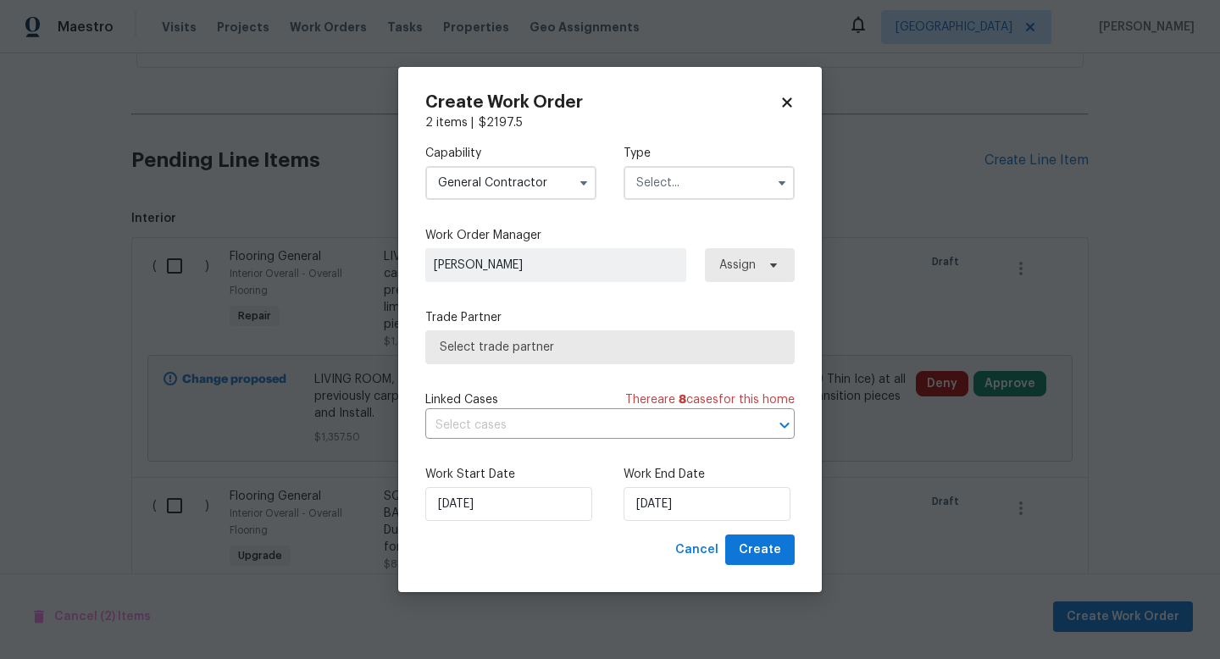
click at [667, 181] on input "text" at bounding box center [708, 183] width 171 height 34
click at [504, 176] on input "General Contractor" at bounding box center [510, 183] width 171 height 34
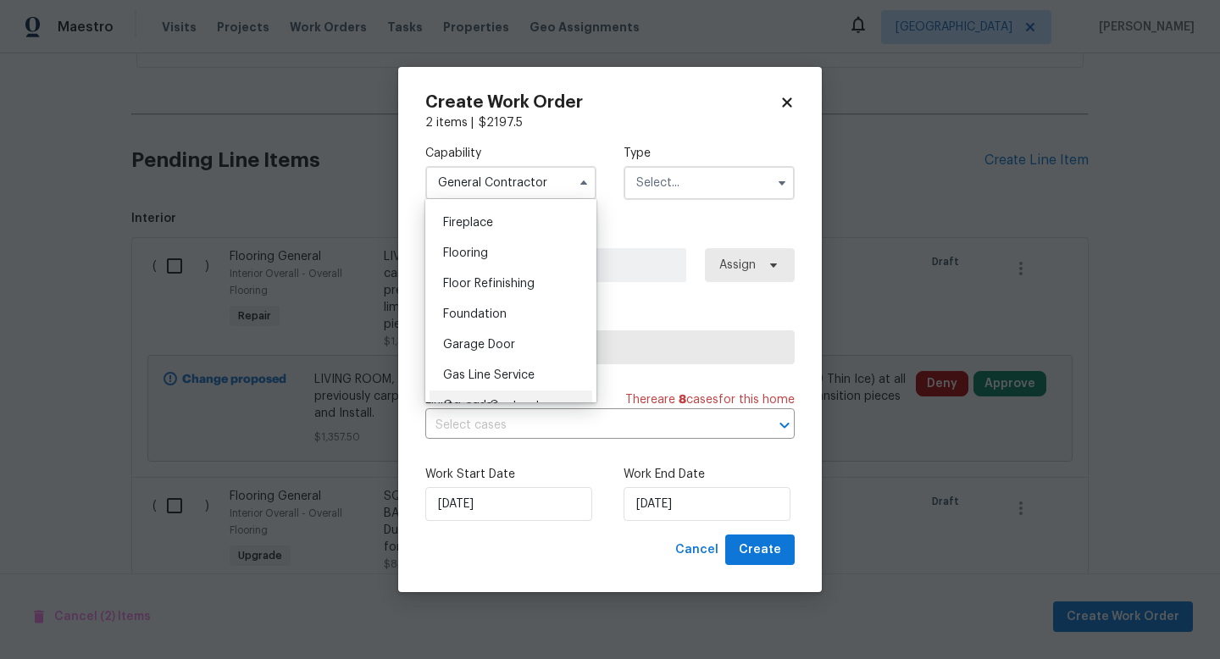
scroll to position [628, 0]
click at [505, 246] on div "Flooring" at bounding box center [510, 248] width 163 height 30
type input "Flooring"
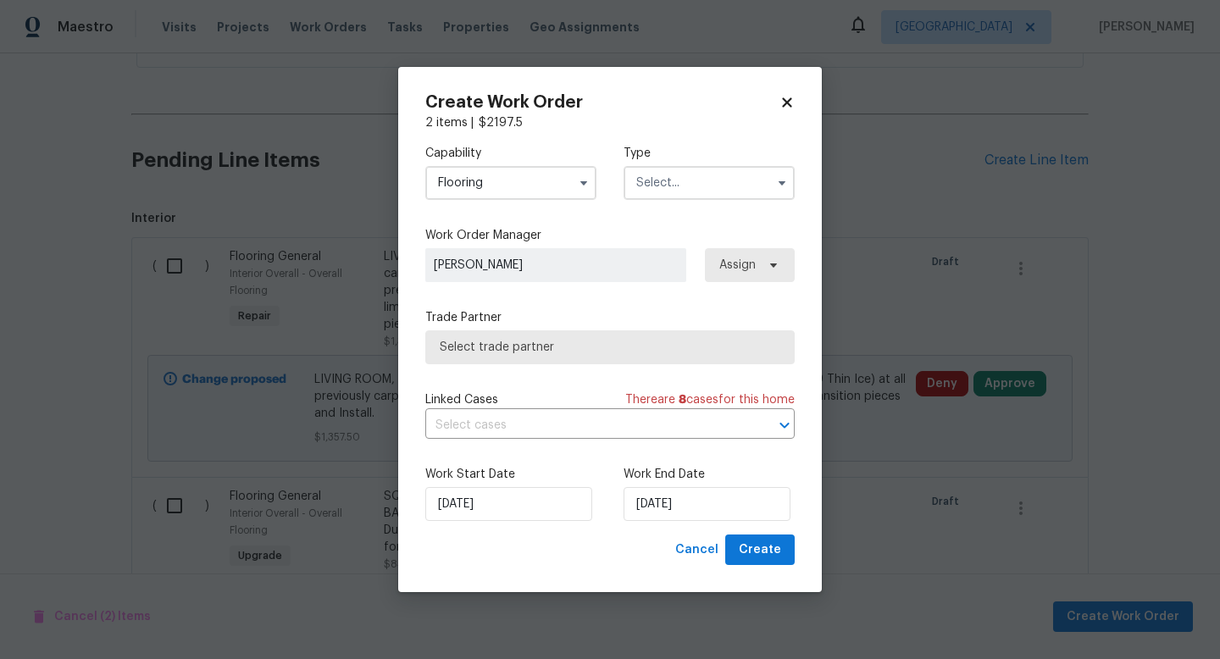
click at [678, 195] on input "text" at bounding box center [708, 183] width 171 height 34
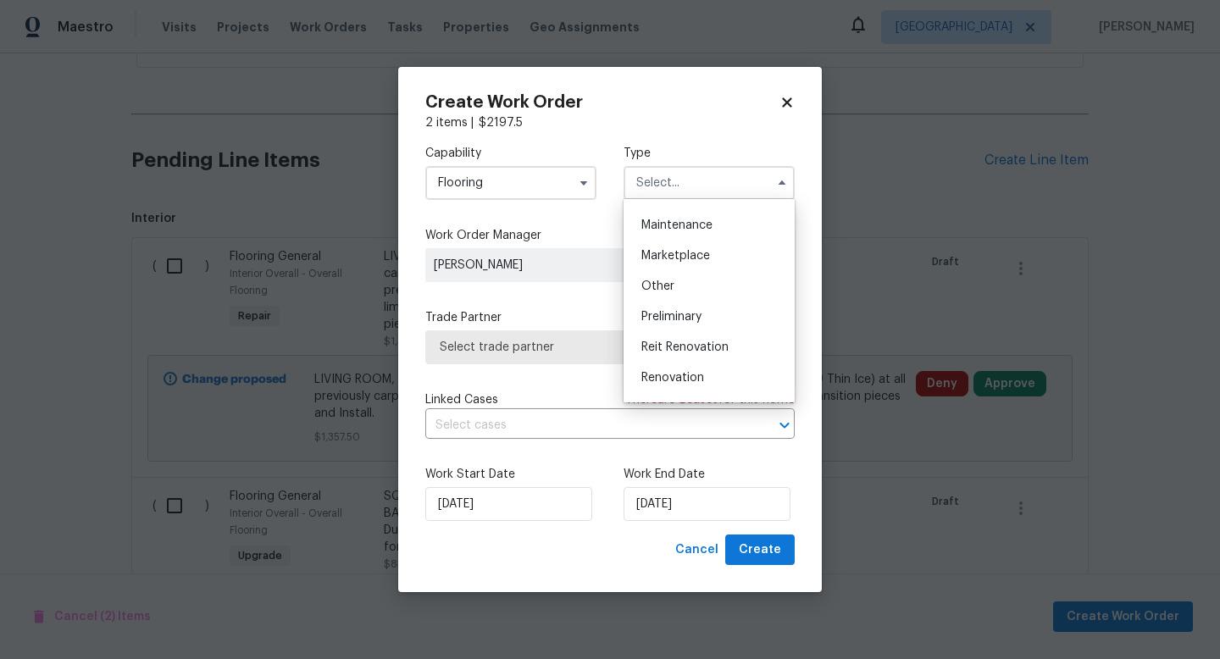
scroll to position [351, 0]
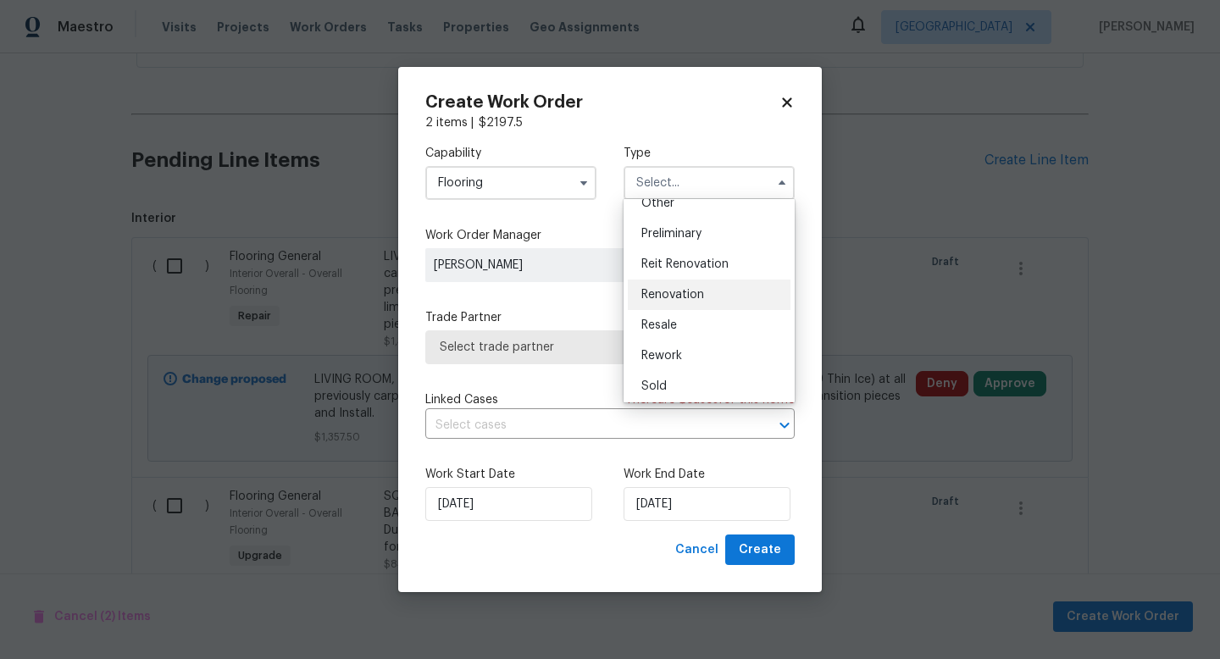
click at [701, 307] on div "Renovation" at bounding box center [709, 295] width 163 height 30
type input "Renovation"
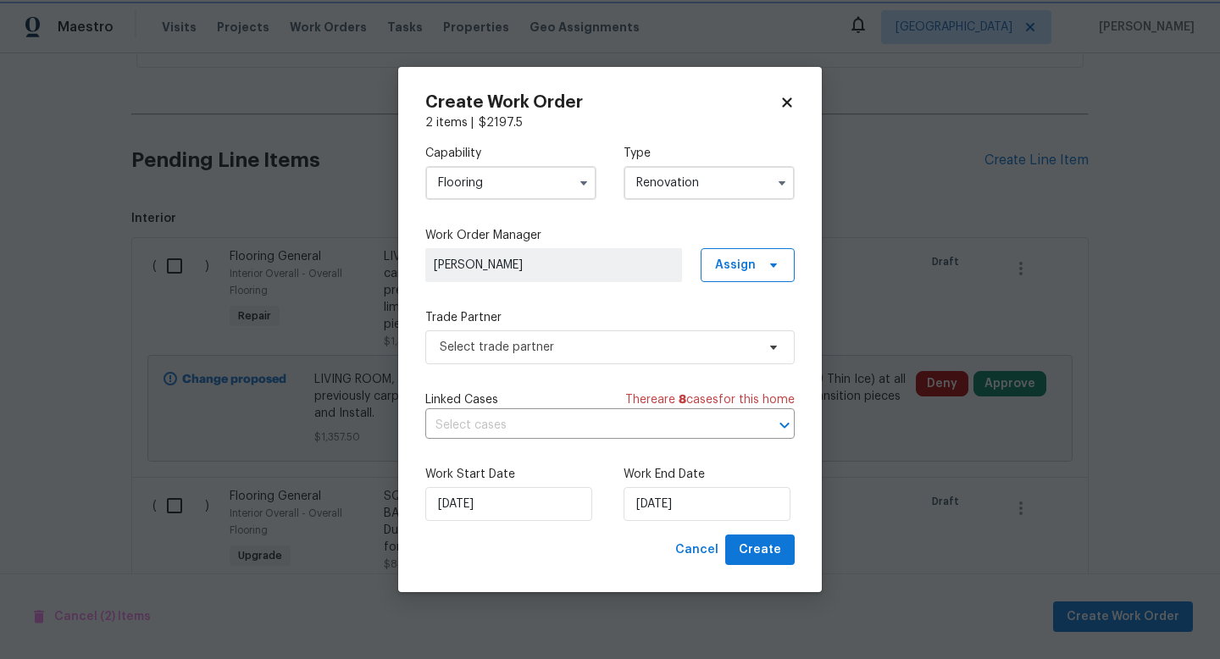
scroll to position [0, 0]
click at [654, 357] on span "Select trade partner" at bounding box center [609, 347] width 369 height 34
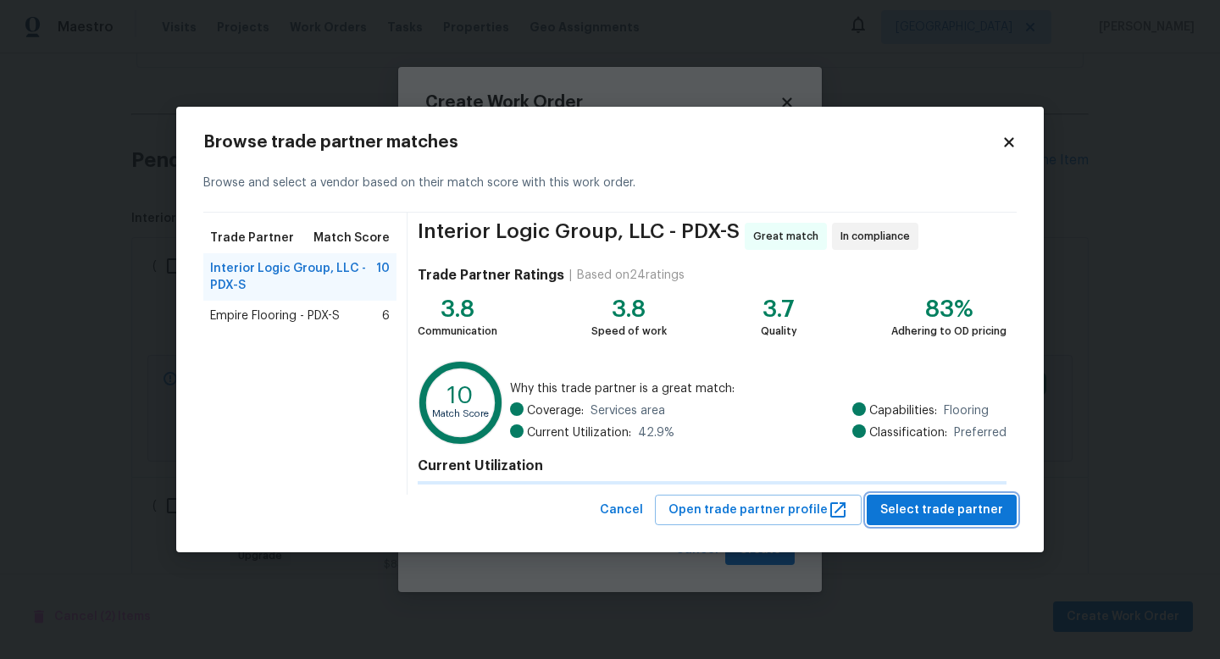
click at [949, 518] on span "Select trade partner" at bounding box center [941, 510] width 123 height 21
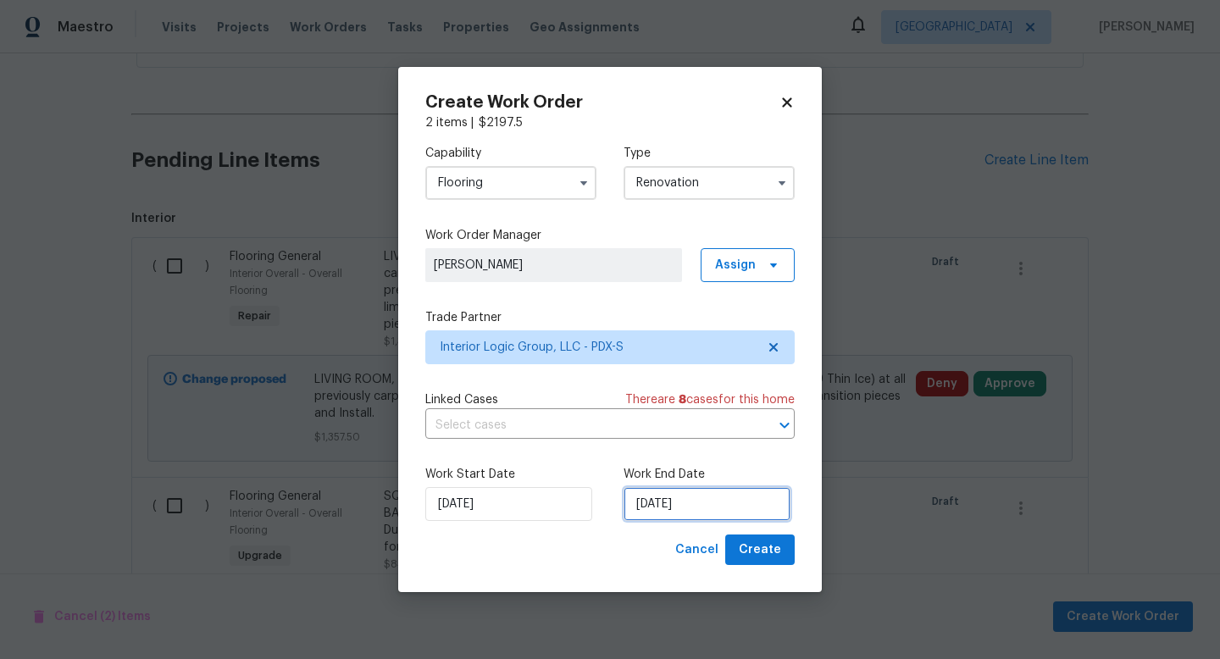
click at [683, 502] on input "[DATE]" at bounding box center [706, 504] width 167 height 34
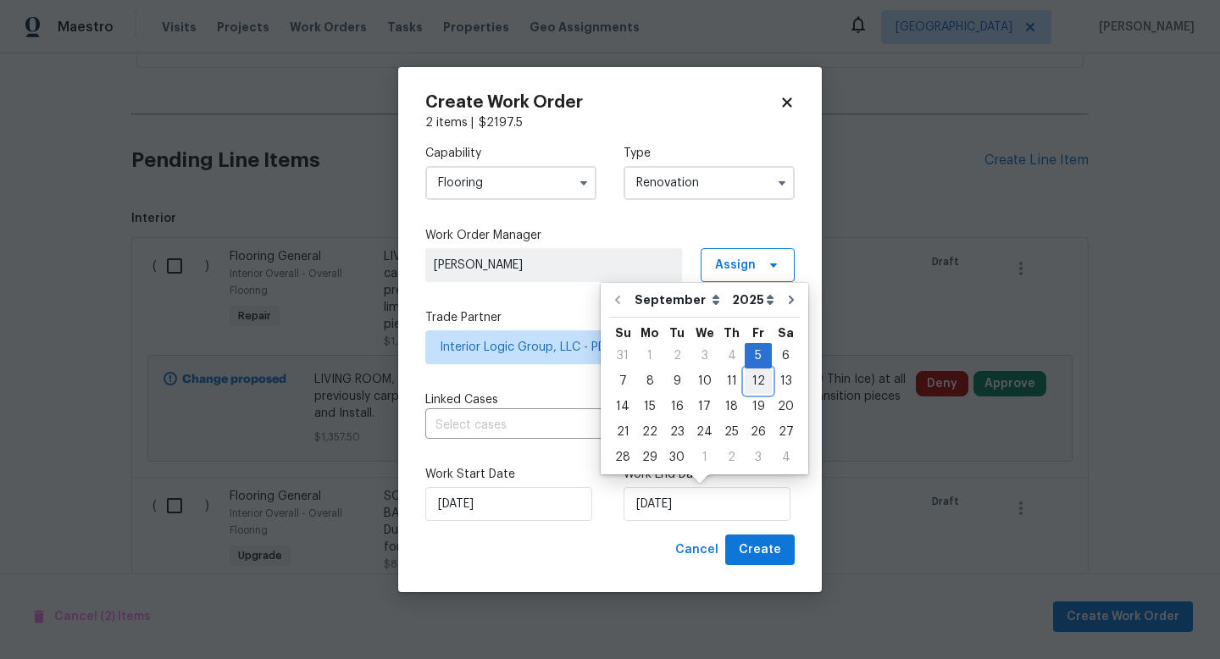
click at [751, 387] on div "12" at bounding box center [757, 381] width 27 height 24
type input "9/12/2025"
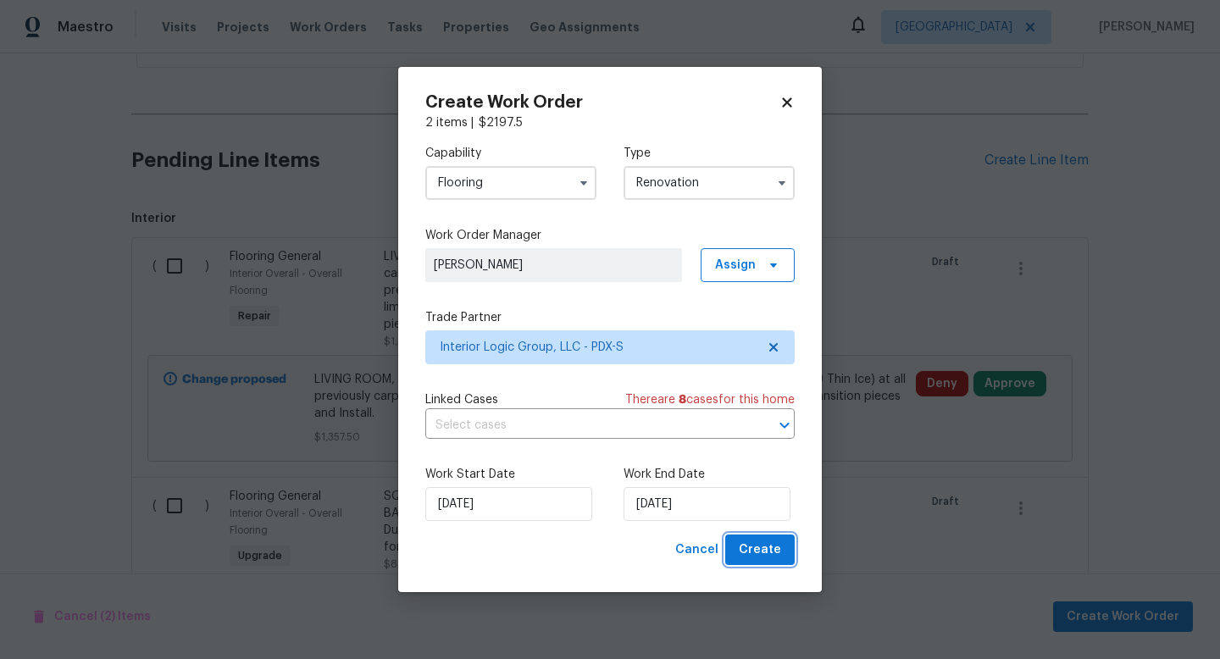
click at [779, 551] on span "Create" at bounding box center [760, 550] width 42 height 21
click at [779, 529] on div "Work Start Date 9/5/2025 Work End Date 9/12/2025" at bounding box center [609, 493] width 369 height 82
click at [759, 551] on div "Cancel Create" at bounding box center [731, 549] width 126 height 31
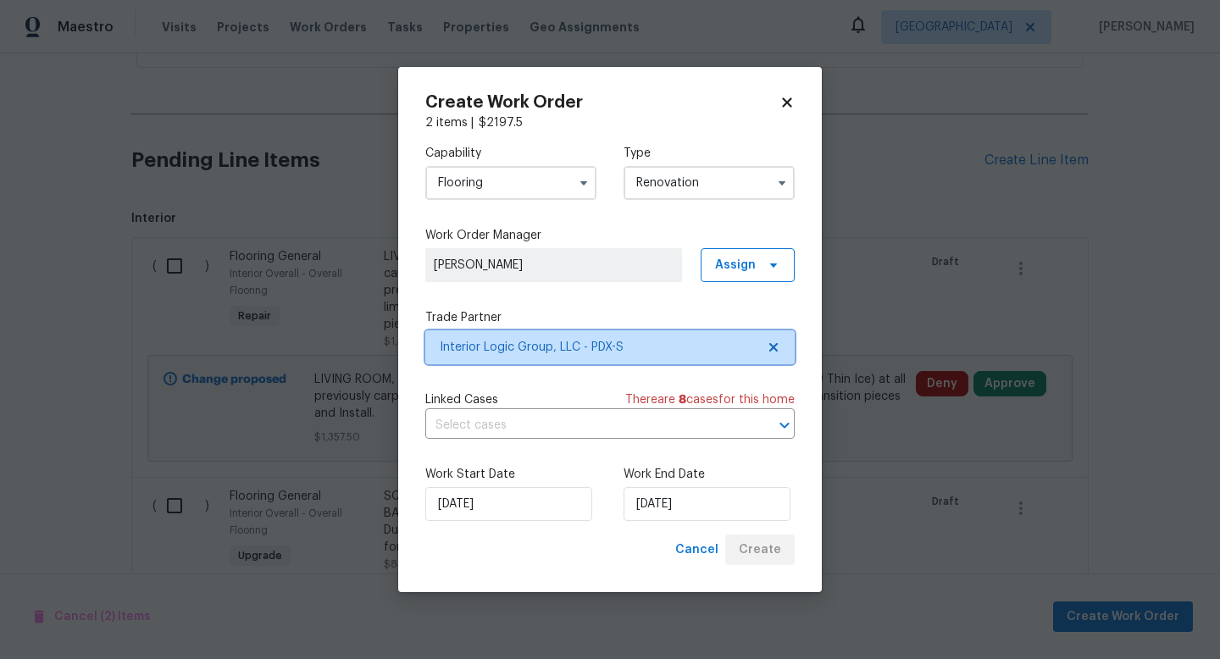
click at [645, 346] on span "Interior Logic Group, LLC - PDX-S" at bounding box center [598, 347] width 316 height 17
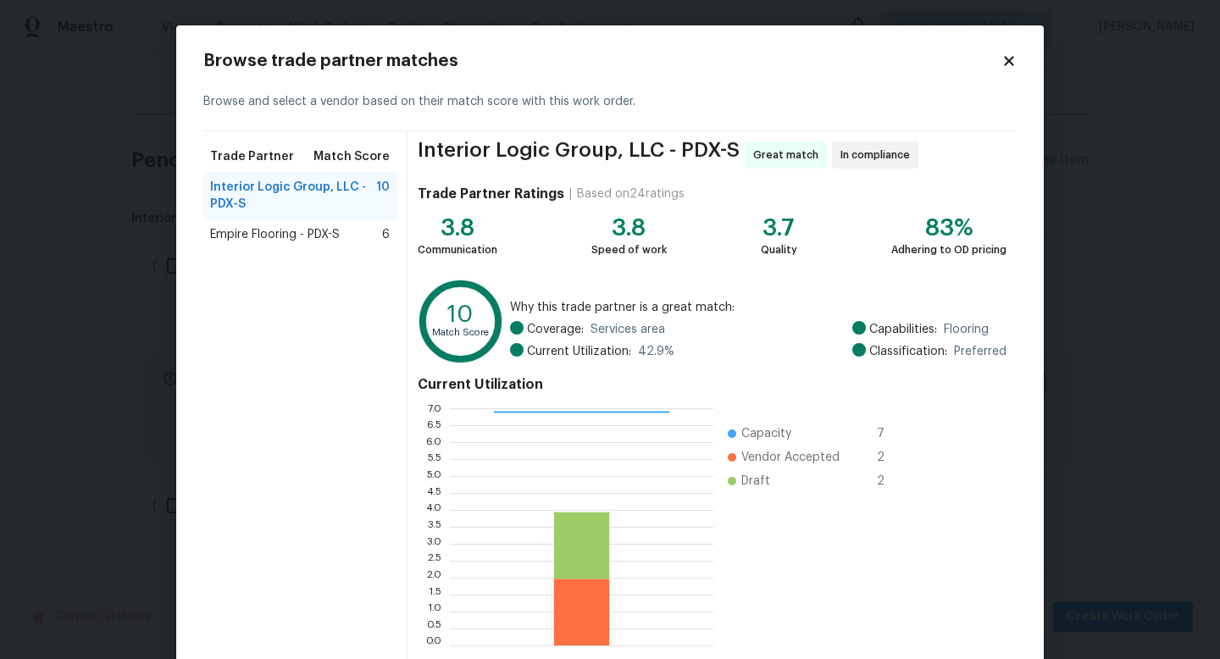
scroll to position [88, 0]
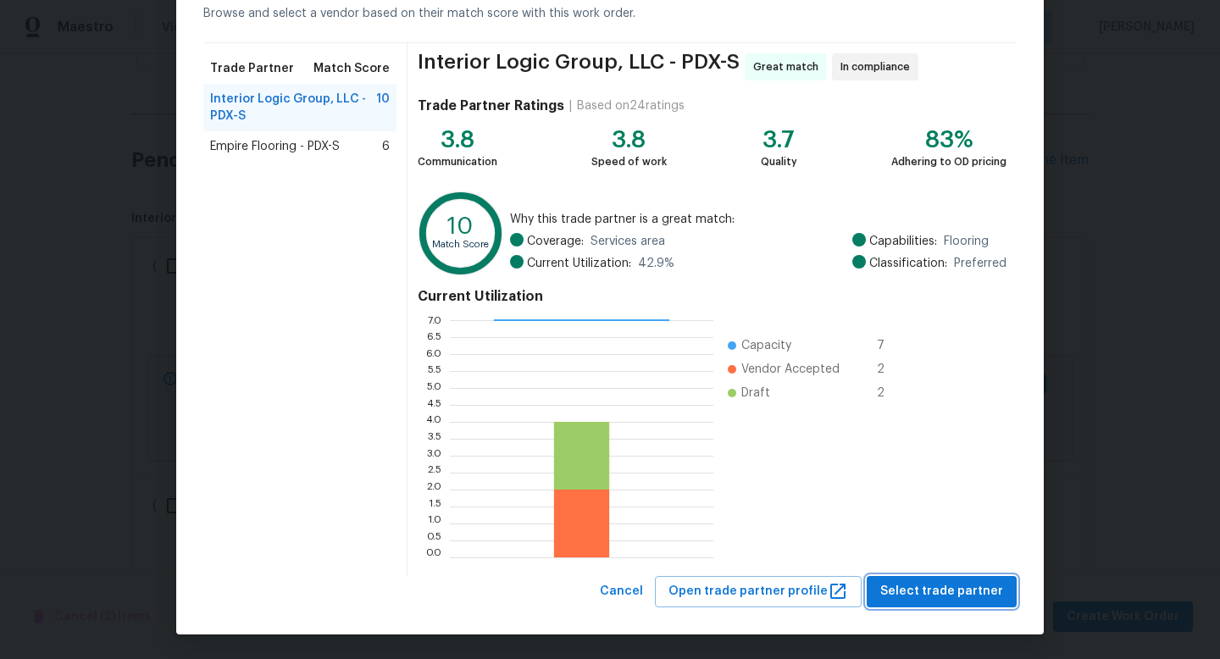
click at [936, 592] on span "Select trade partner" at bounding box center [941, 591] width 123 height 21
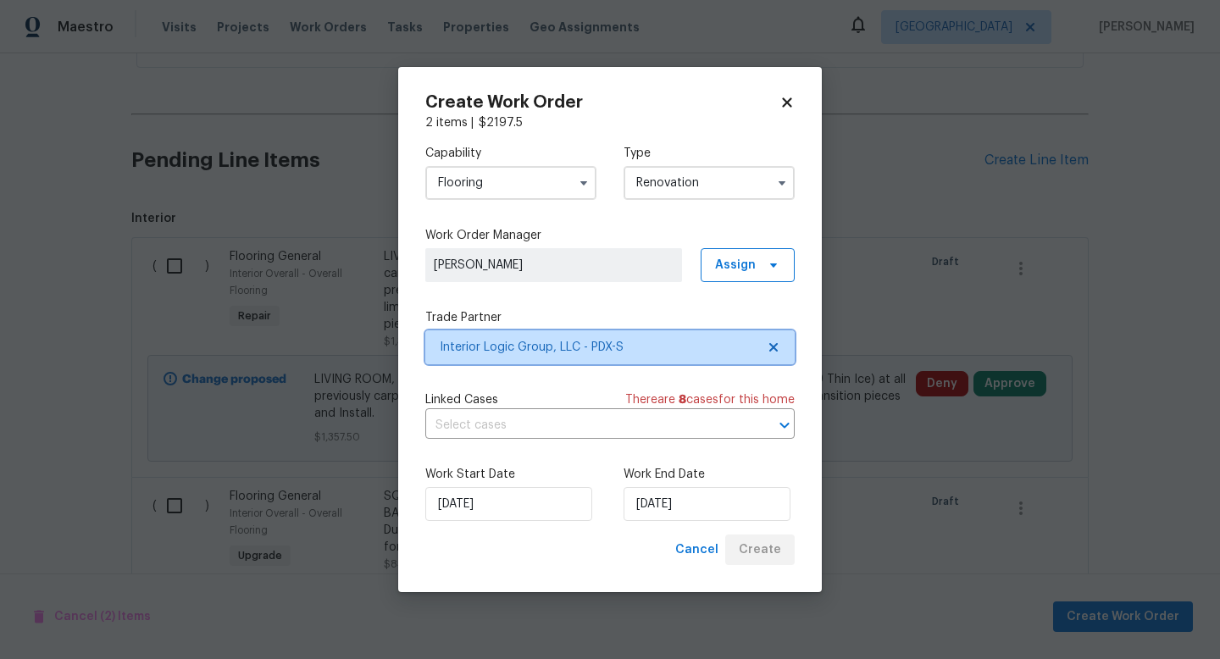
scroll to position [0, 0]
click at [611, 263] on span "[PERSON_NAME]" at bounding box center [554, 265] width 240 height 17
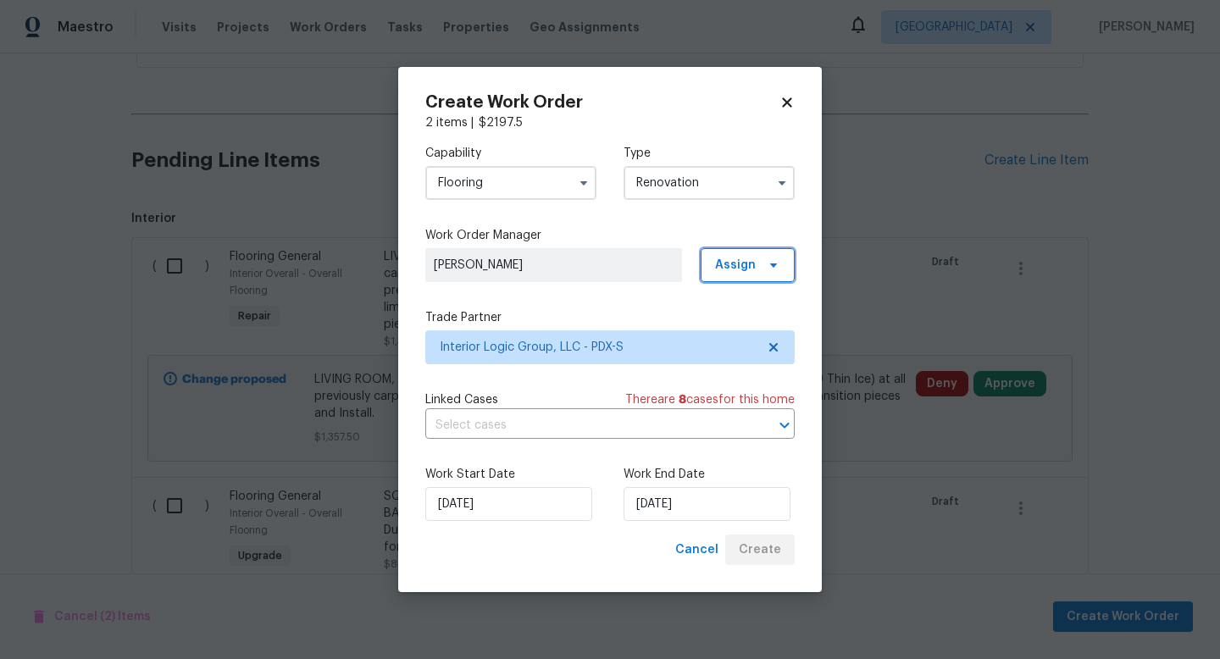
click at [721, 270] on span "Assign" at bounding box center [735, 265] width 41 height 17
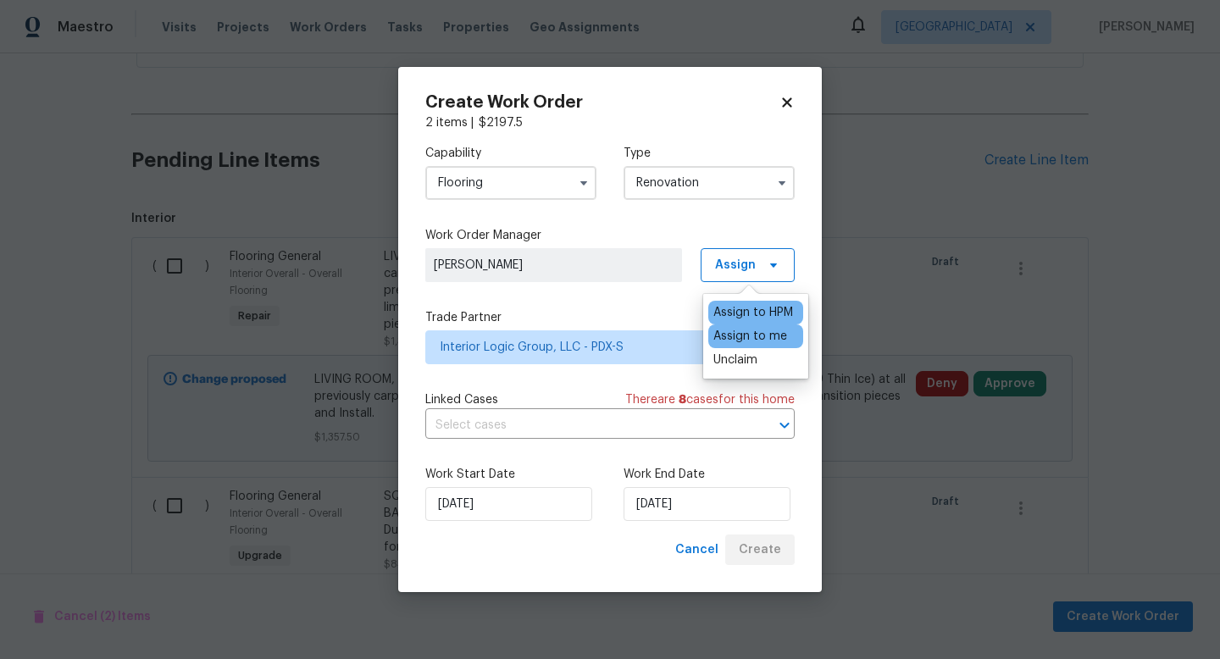
click at [732, 310] on div "Assign to HPM" at bounding box center [753, 312] width 80 height 17
click at [576, 479] on label "Work Start Date" at bounding box center [510, 474] width 171 height 17
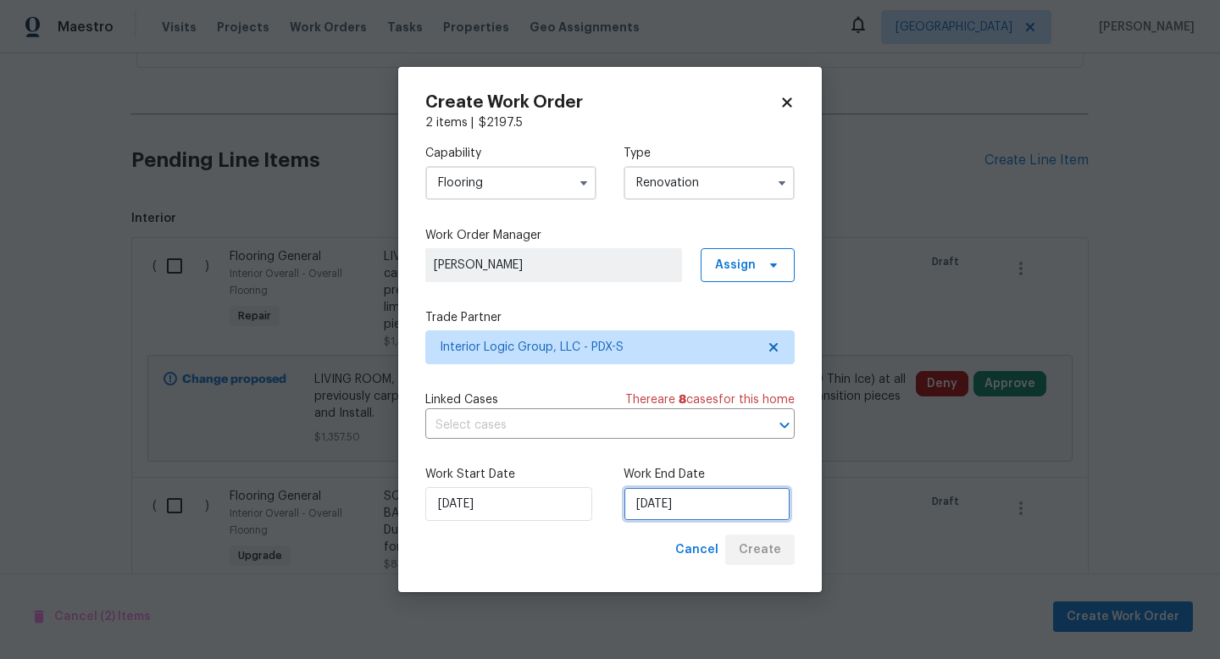
click at [702, 516] on input "9/12/2025" at bounding box center [706, 504] width 167 height 34
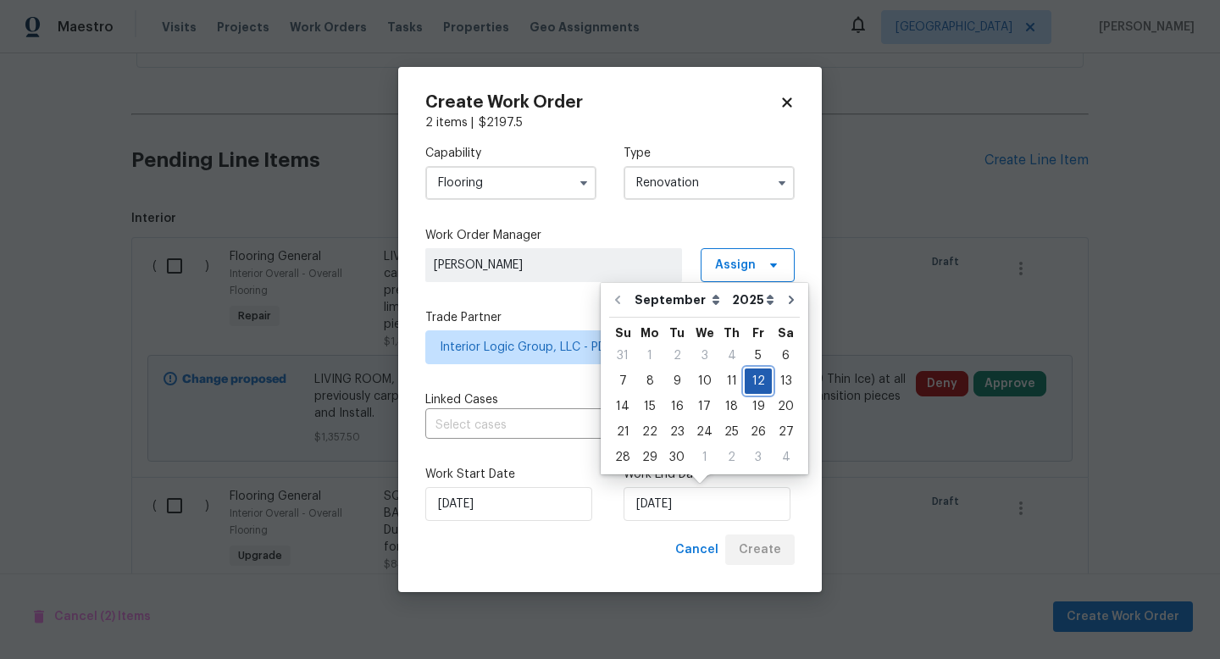
click at [757, 381] on div "12" at bounding box center [757, 381] width 27 height 24
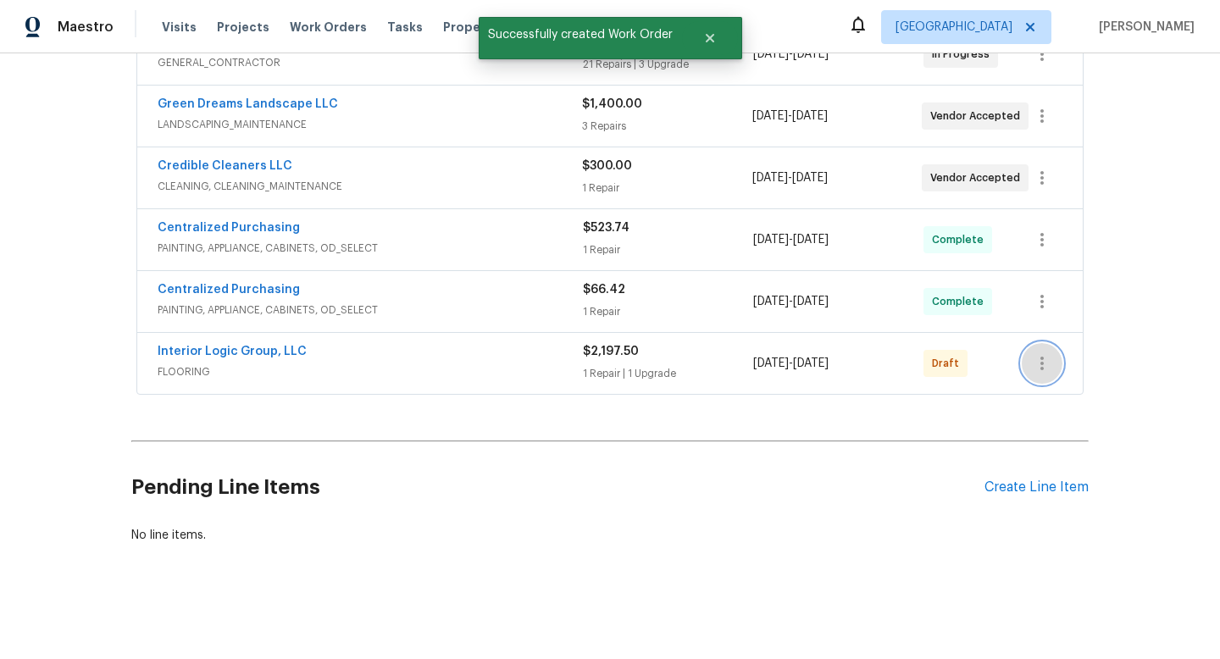
click at [1059, 364] on button "button" at bounding box center [1041, 363] width 41 height 41
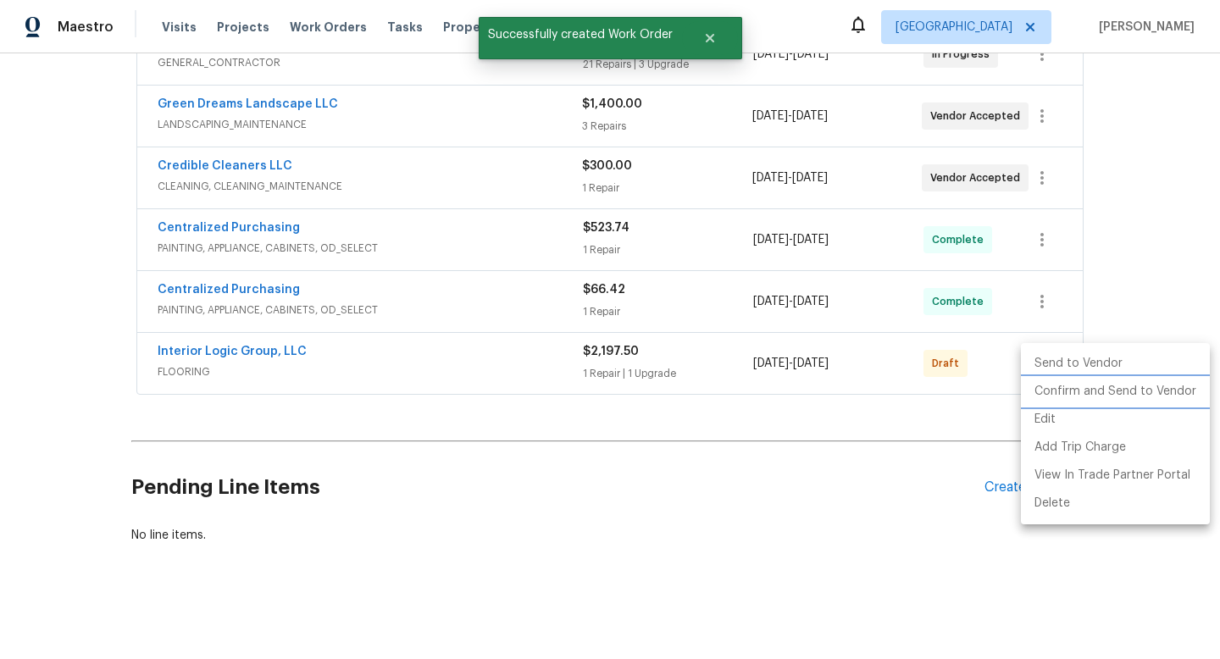
click at [1058, 389] on li "Confirm and Send to Vendor" at bounding box center [1115, 392] width 189 height 28
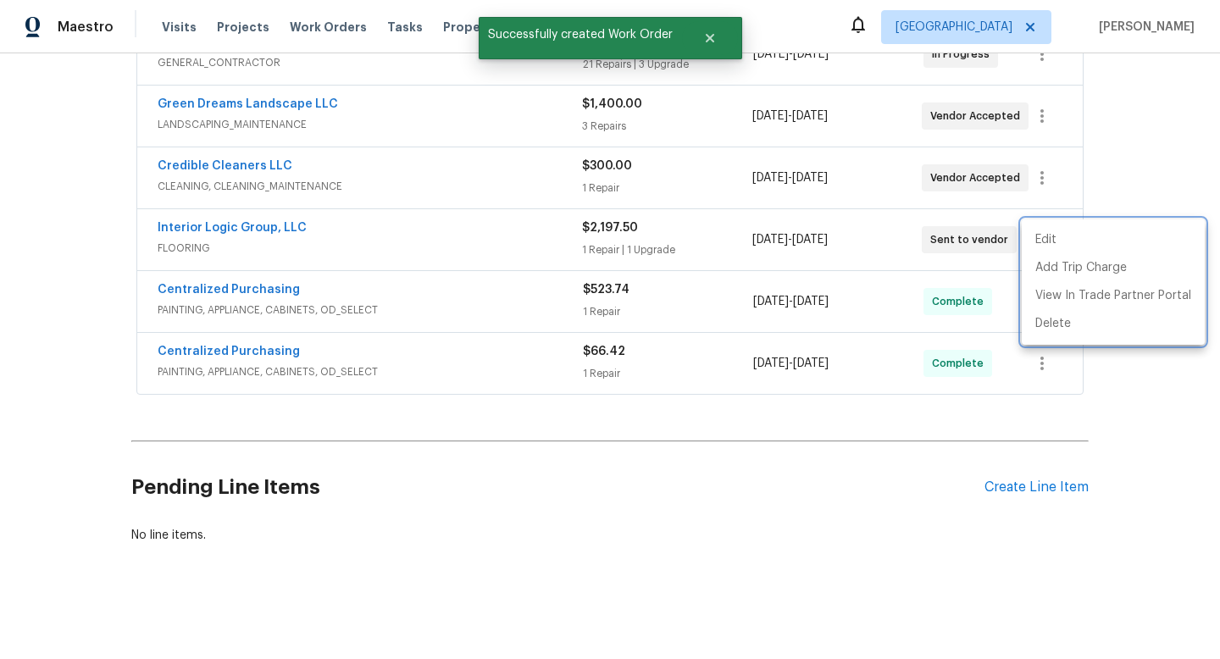
click at [503, 532] on div at bounding box center [610, 329] width 1220 height 659
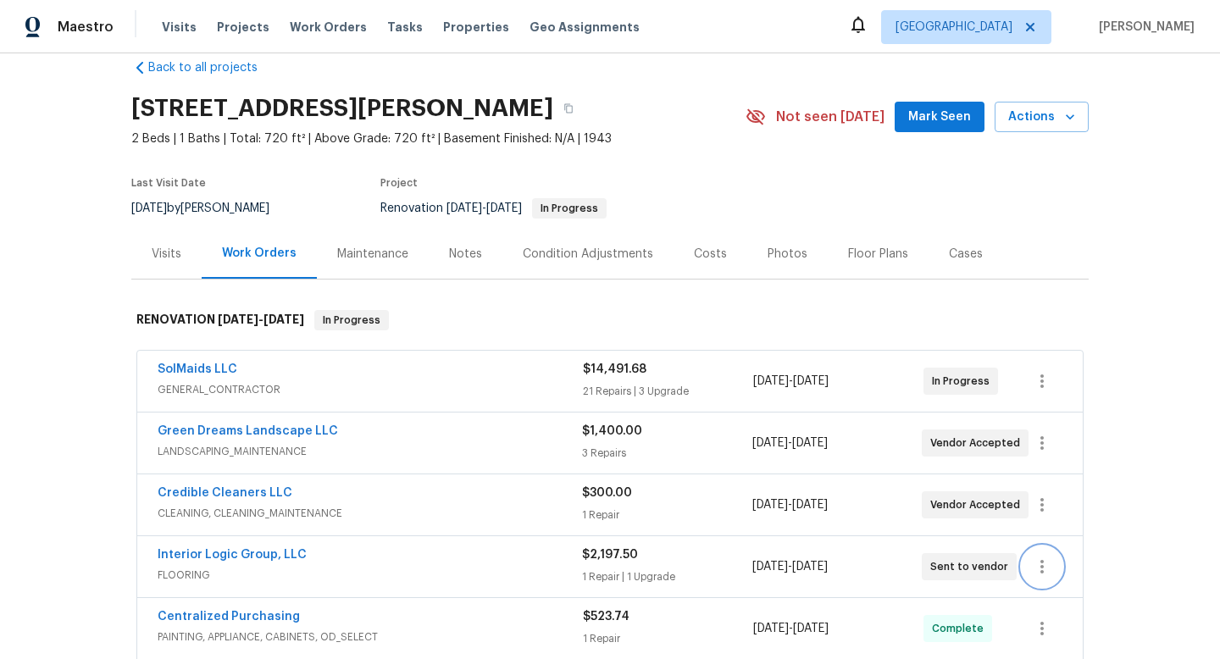
scroll to position [0, 0]
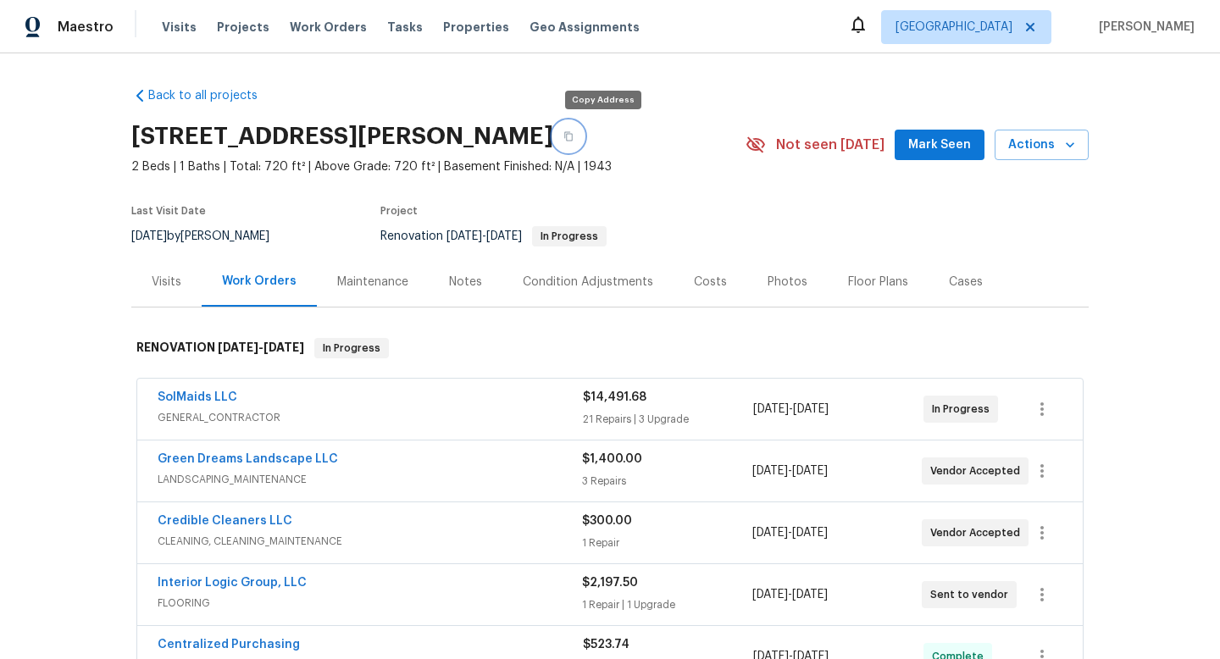
click at [573, 136] on icon "button" at bounding box center [568, 136] width 10 height 10
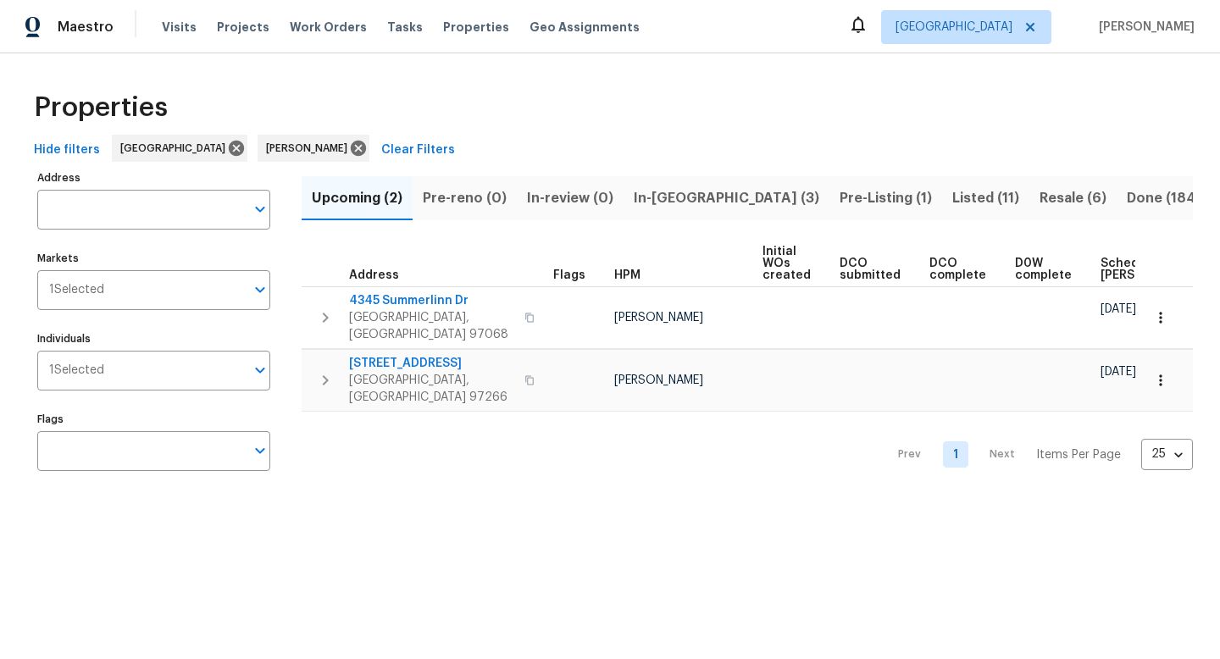
scroll to position [0, 186]
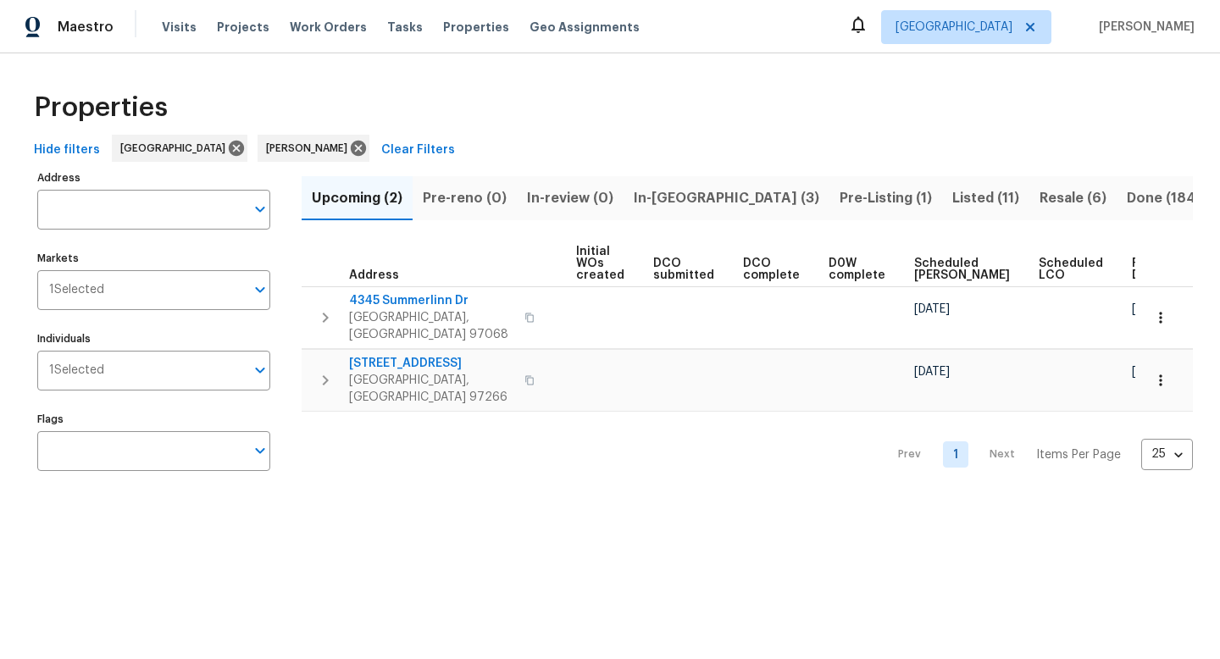
click at [839, 198] on span "Pre-Listing (1)" at bounding box center [885, 198] width 92 height 24
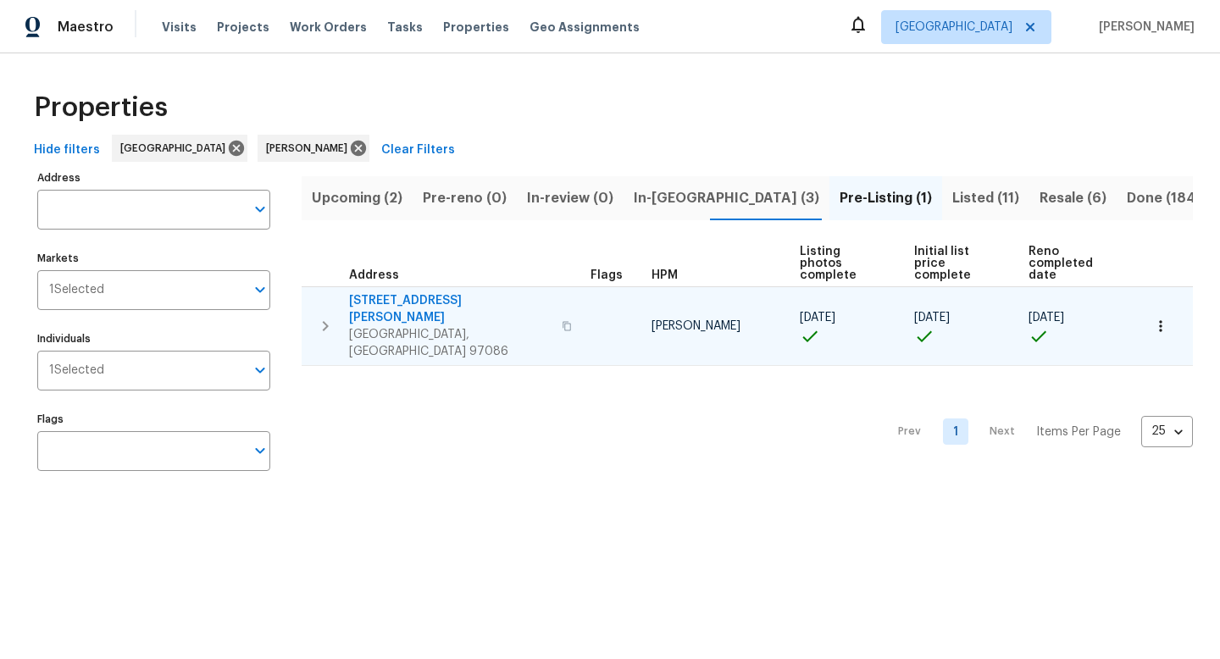
click at [1159, 318] on icon "button" at bounding box center [1160, 326] width 17 height 17
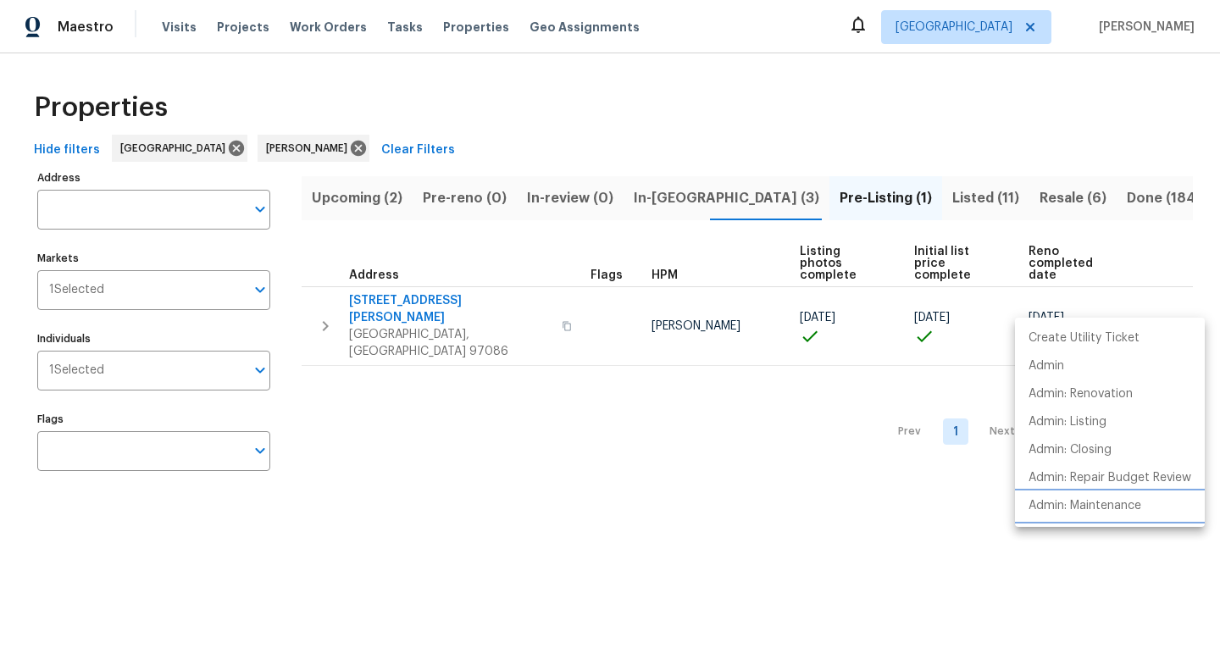
click at [1060, 506] on p "Admin: Maintenance" at bounding box center [1084, 506] width 113 height 18
